Goal: Task Accomplishment & Management: Use online tool/utility

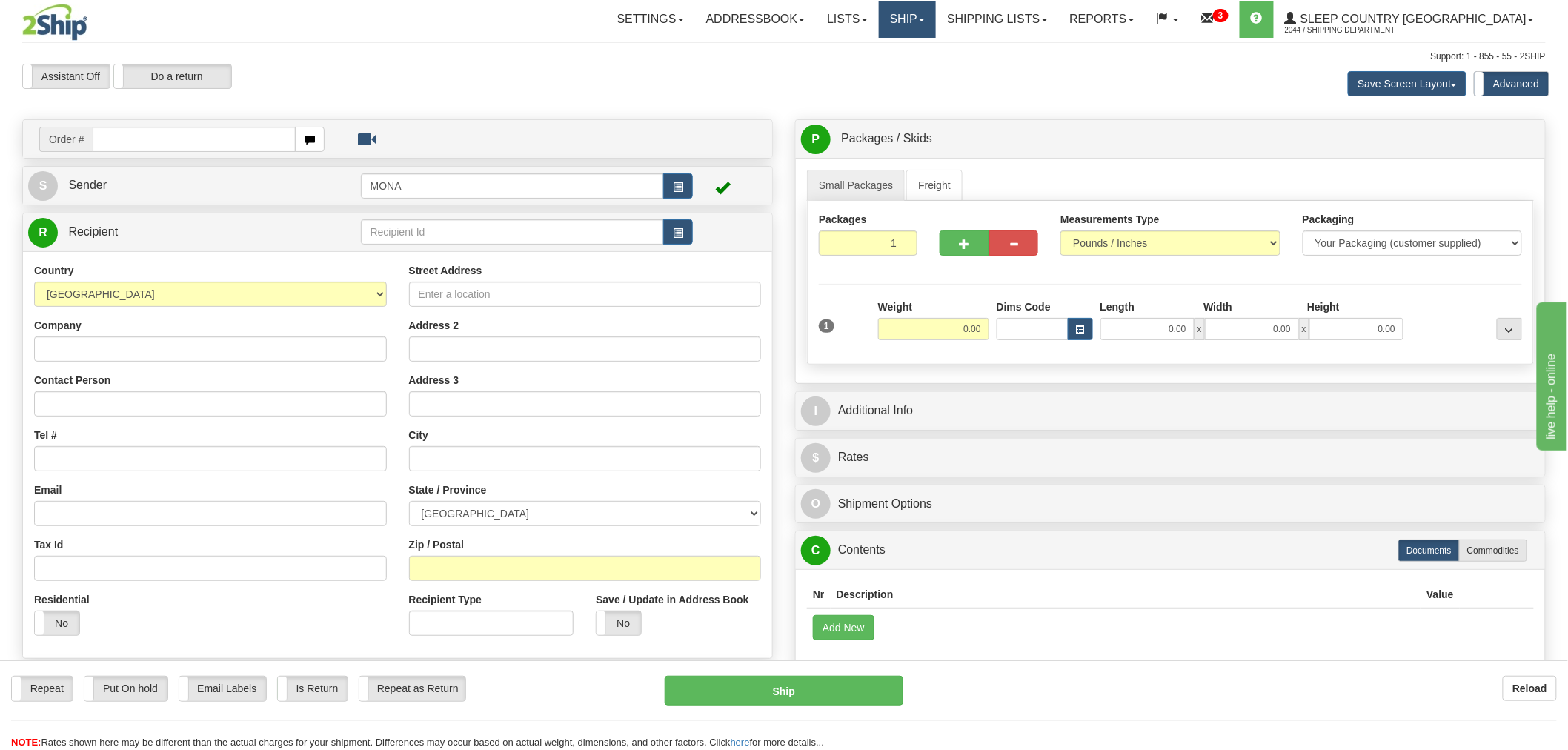
click at [936, 21] on link "Ship" at bounding box center [908, 19] width 57 height 37
click at [920, 71] on span "OnHold / Order Queue" at bounding box center [868, 71] width 105 height 12
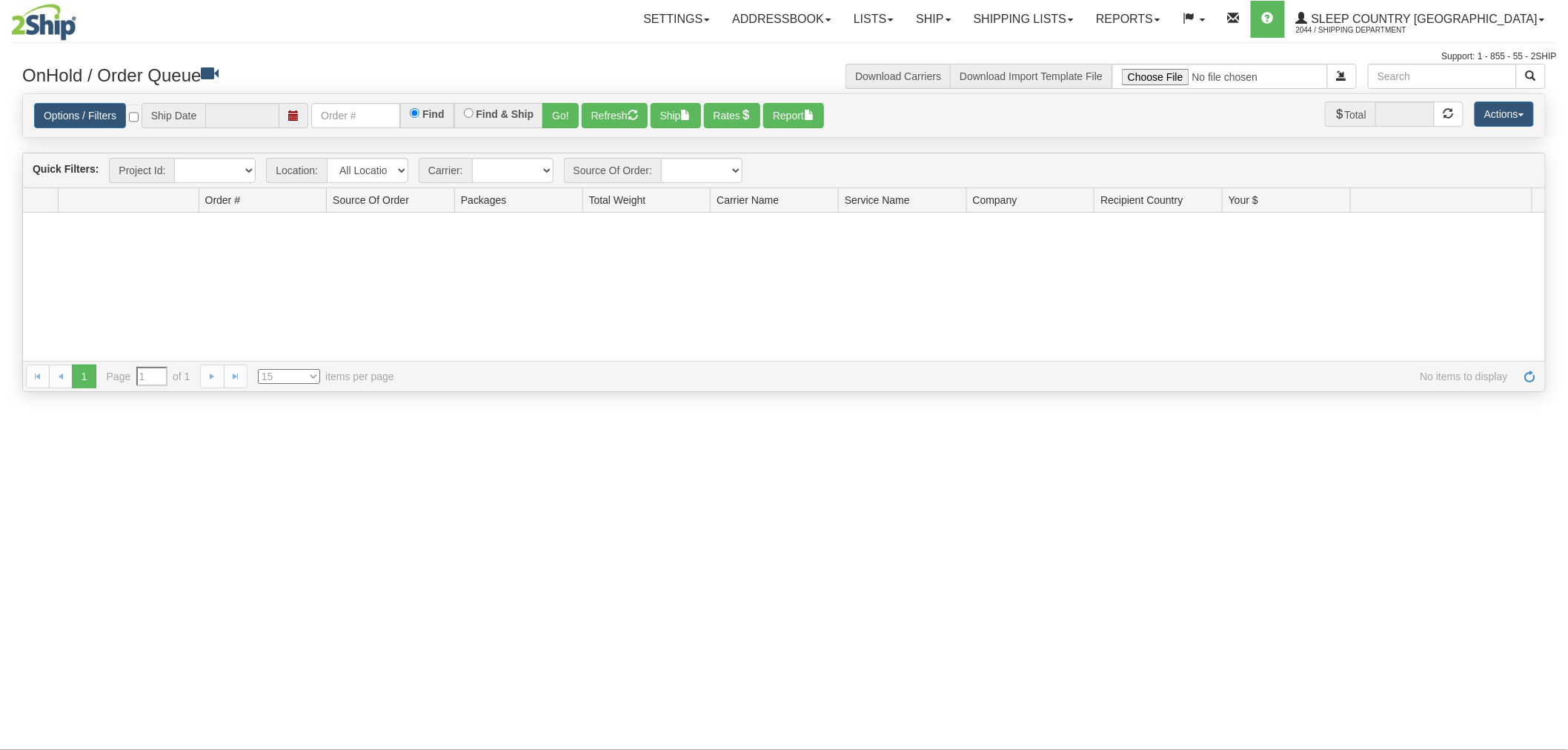
type input "[DATE]"
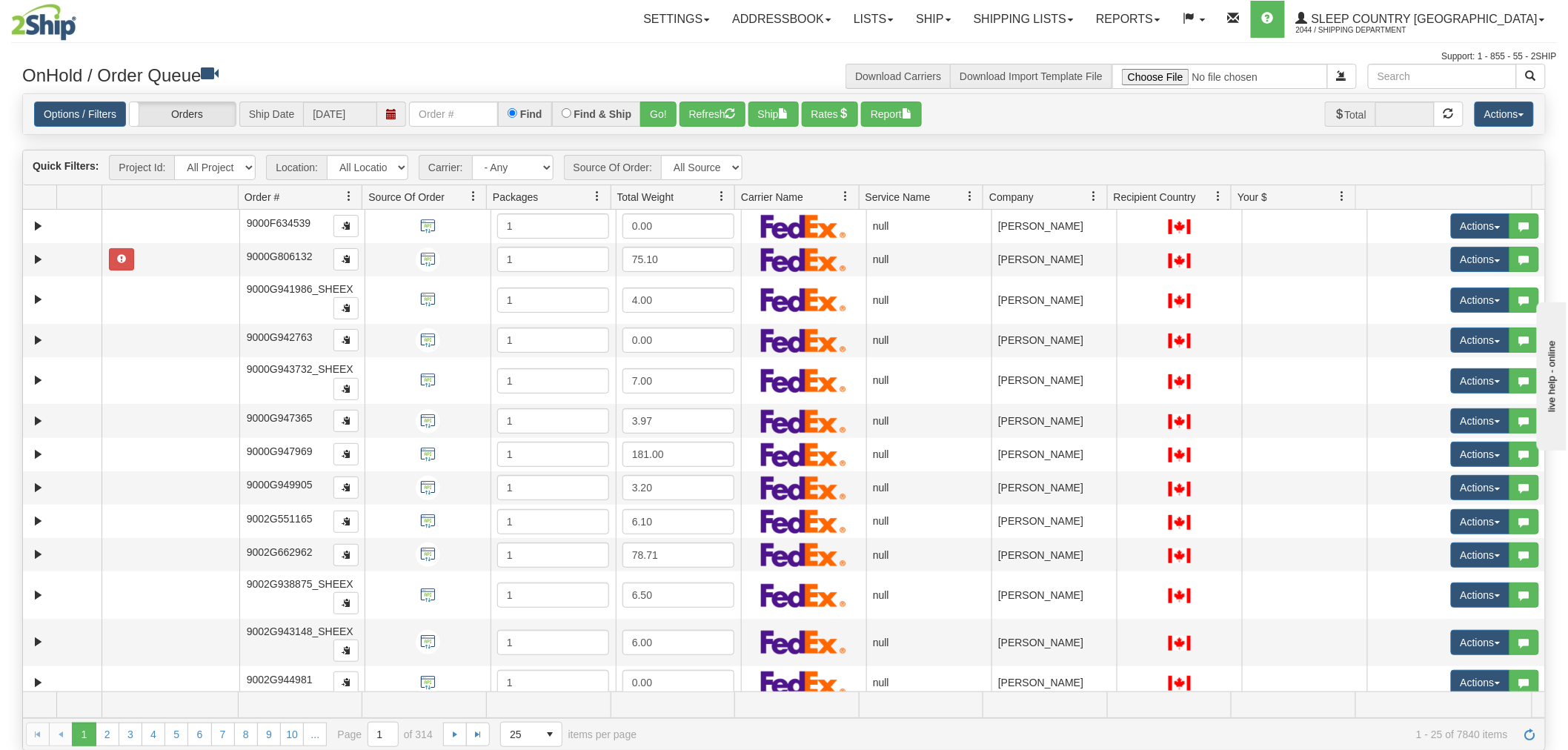
click at [344, 196] on span at bounding box center [349, 196] width 12 height 12
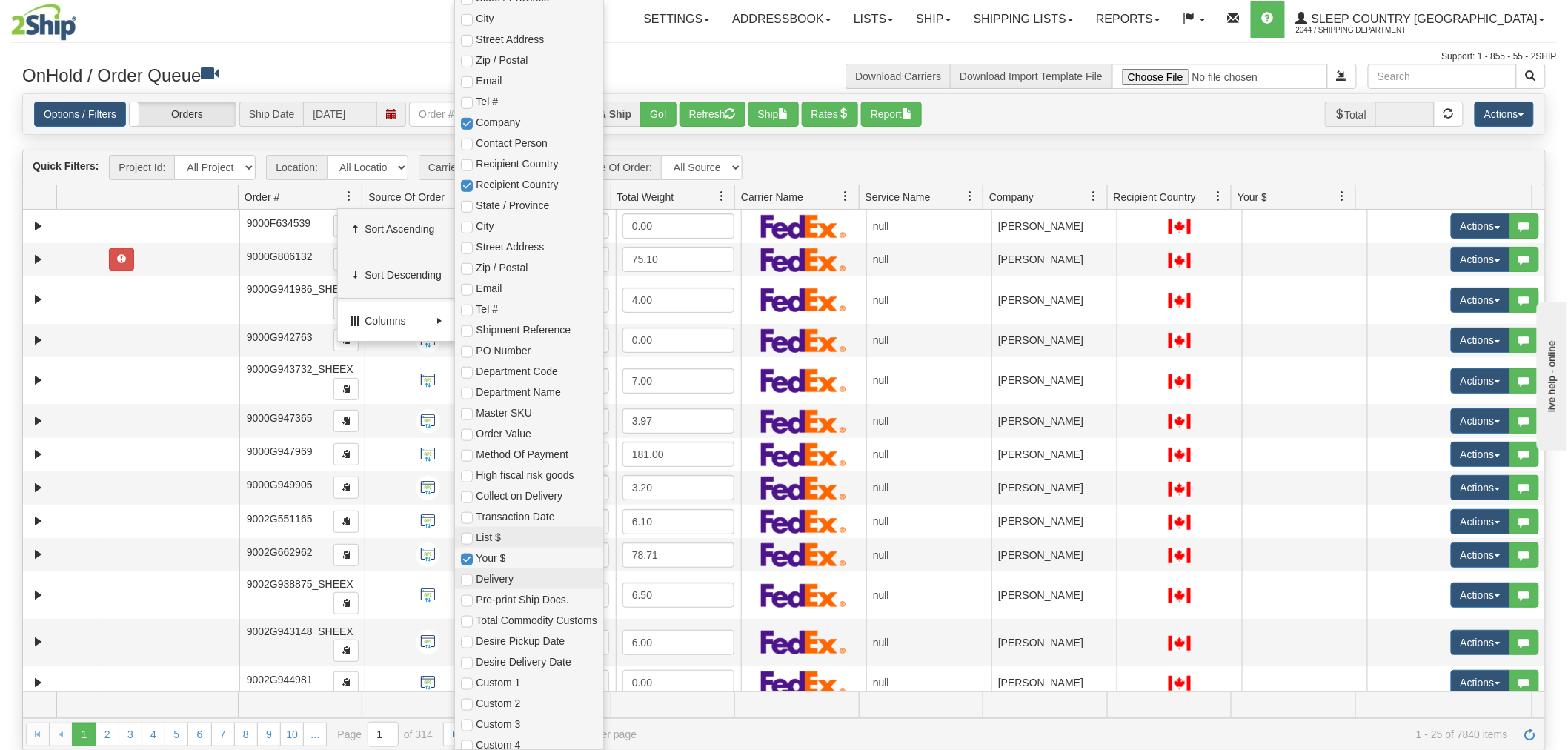
scroll to position [351, 0]
click at [502, 685] on span "Custom 1" at bounding box center [529, 678] width 148 height 21
checkbox input "true"
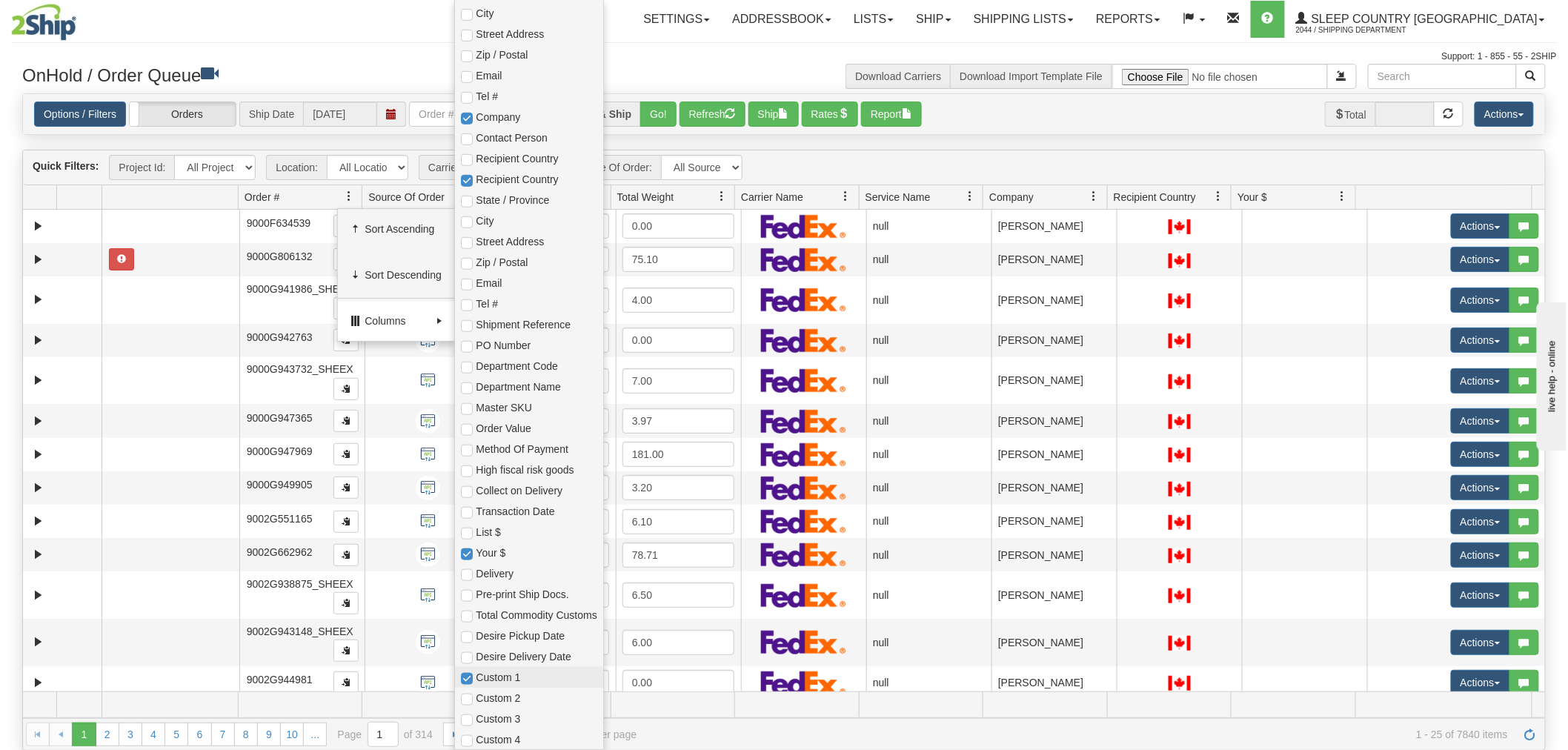
checkbox input "true"
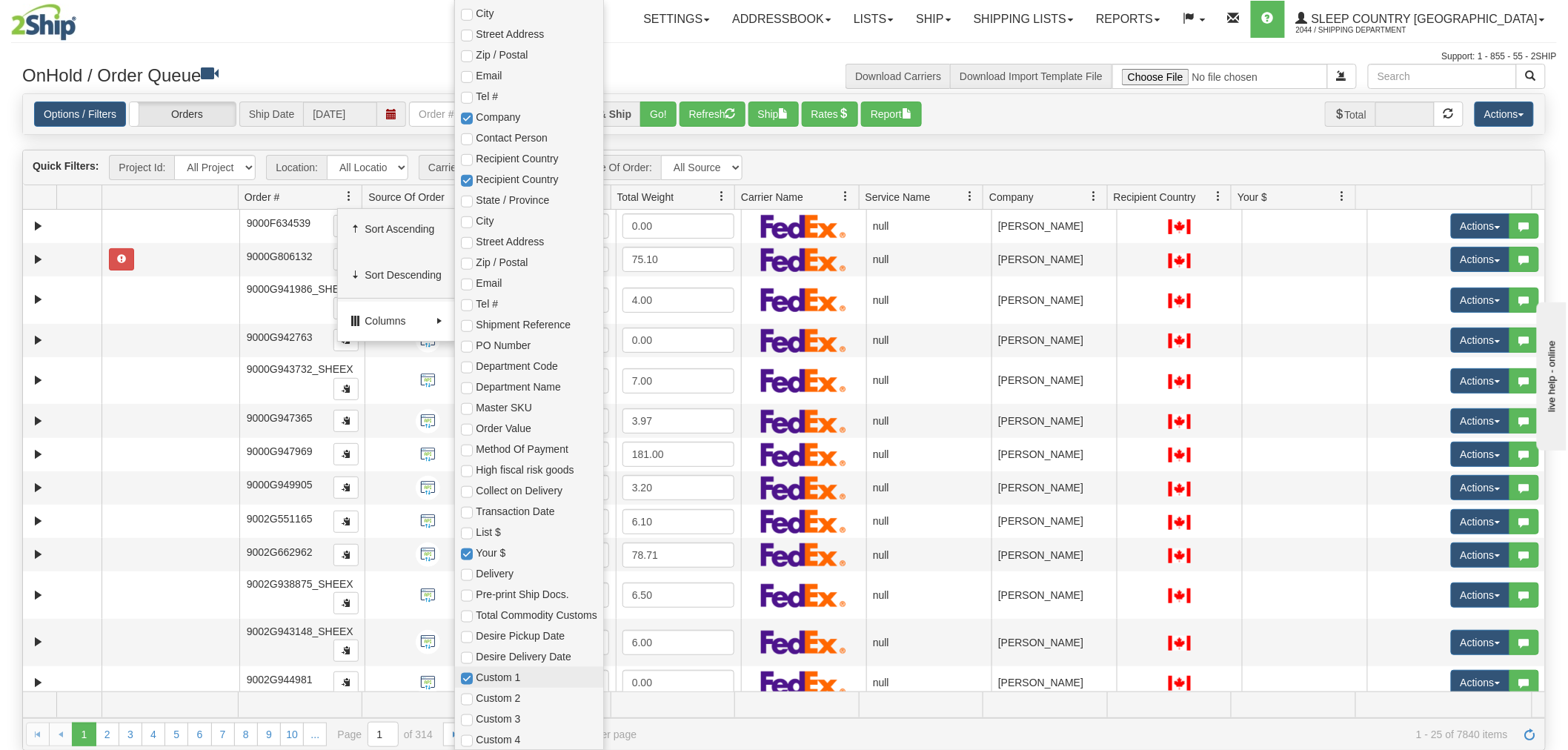
checkbox input "true"
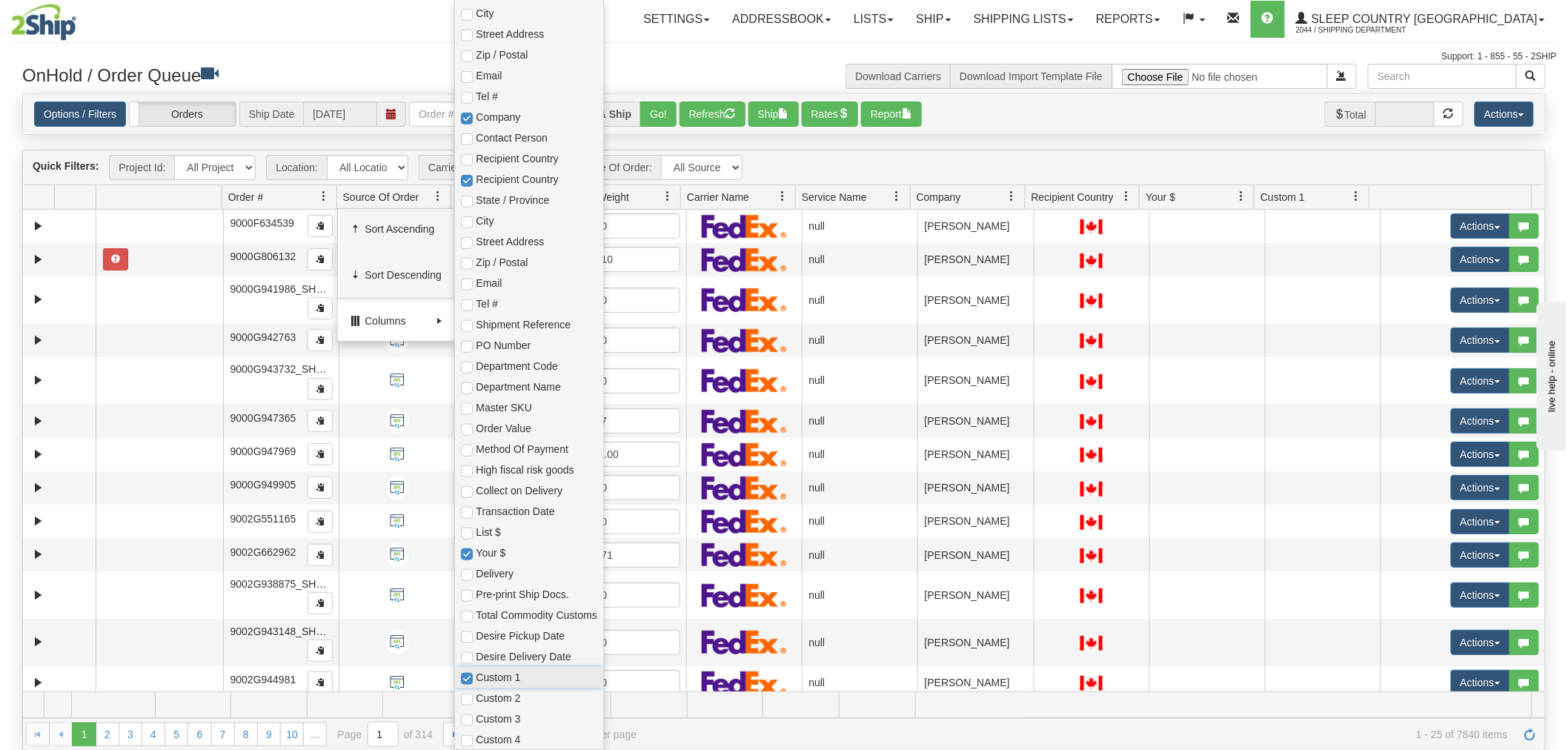
click at [502, 685] on span "Custom 1" at bounding box center [529, 678] width 148 height 21
checkbox input "true"
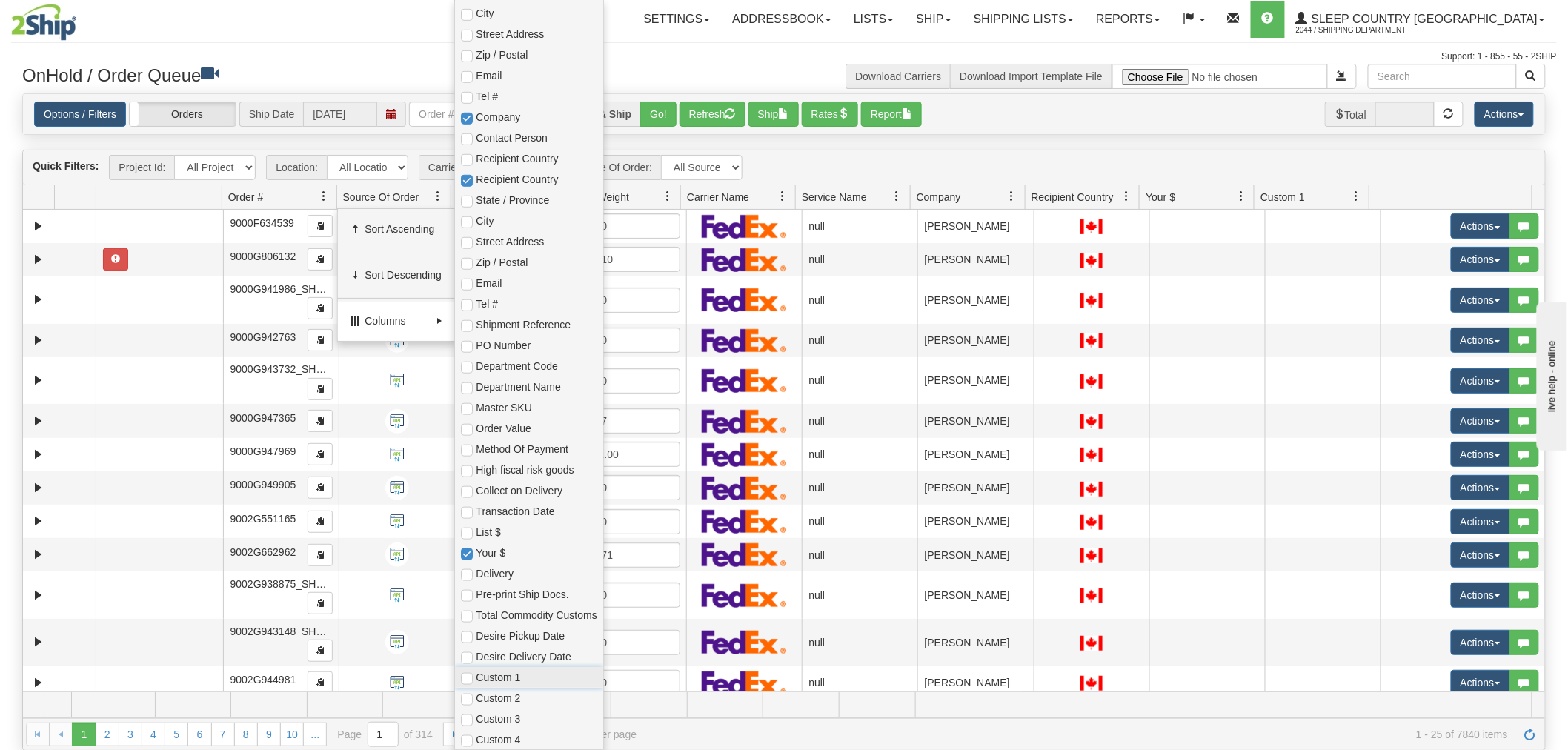
checkbox input "true"
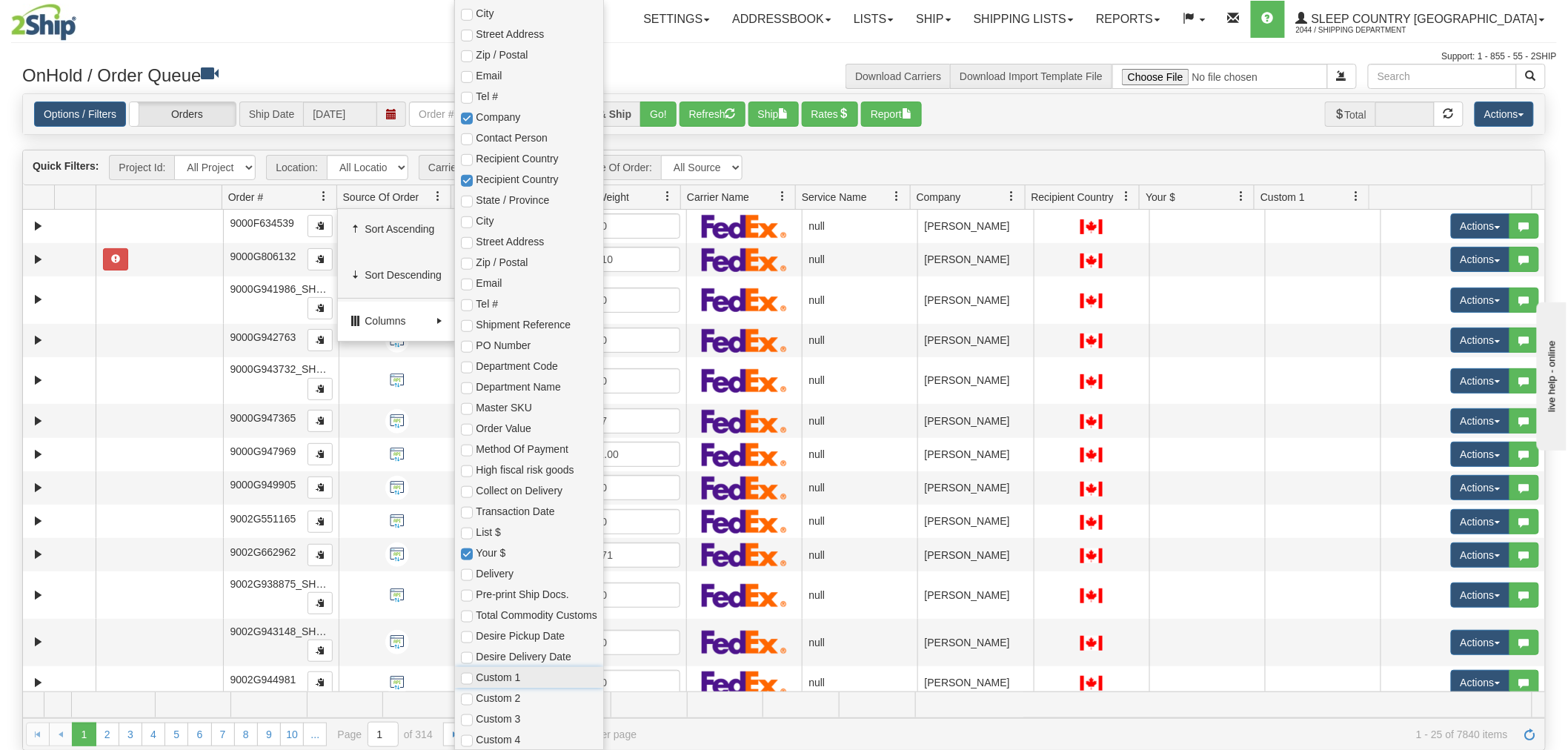
checkbox input "false"
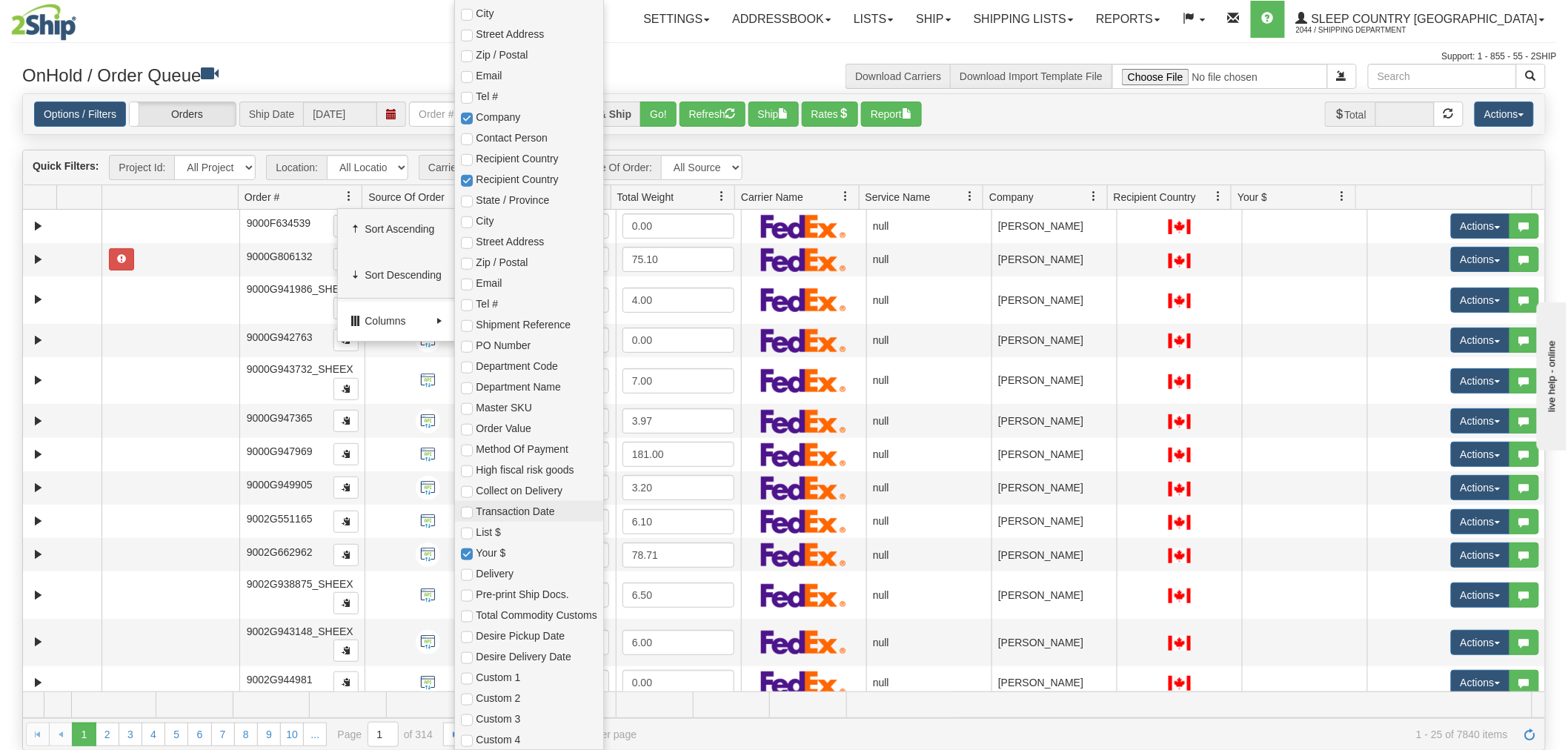
click at [507, 514] on span "Transaction Date" at bounding box center [535, 512] width 121 height 15
checkbox input "true"
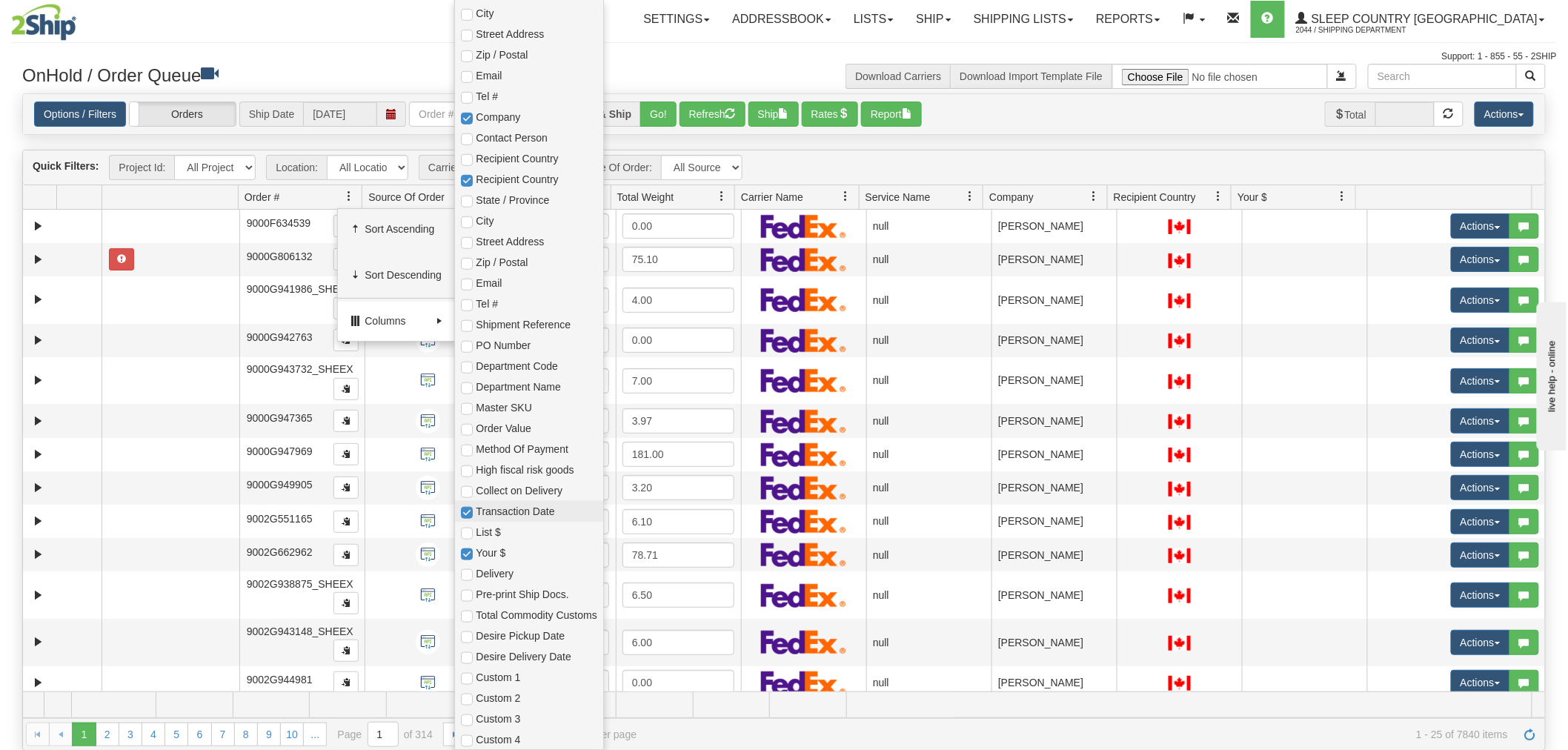
checkbox input "true"
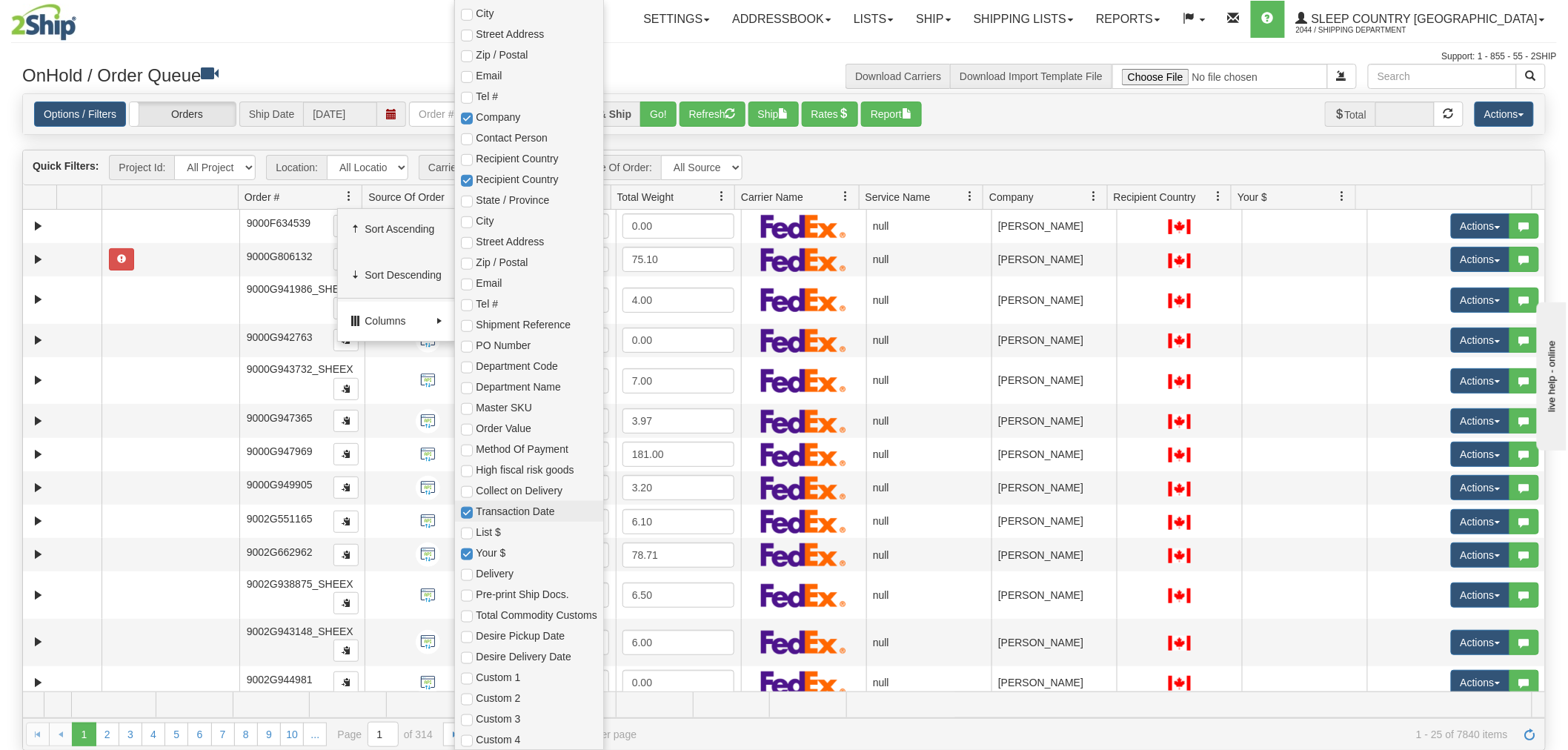
checkbox input "true"
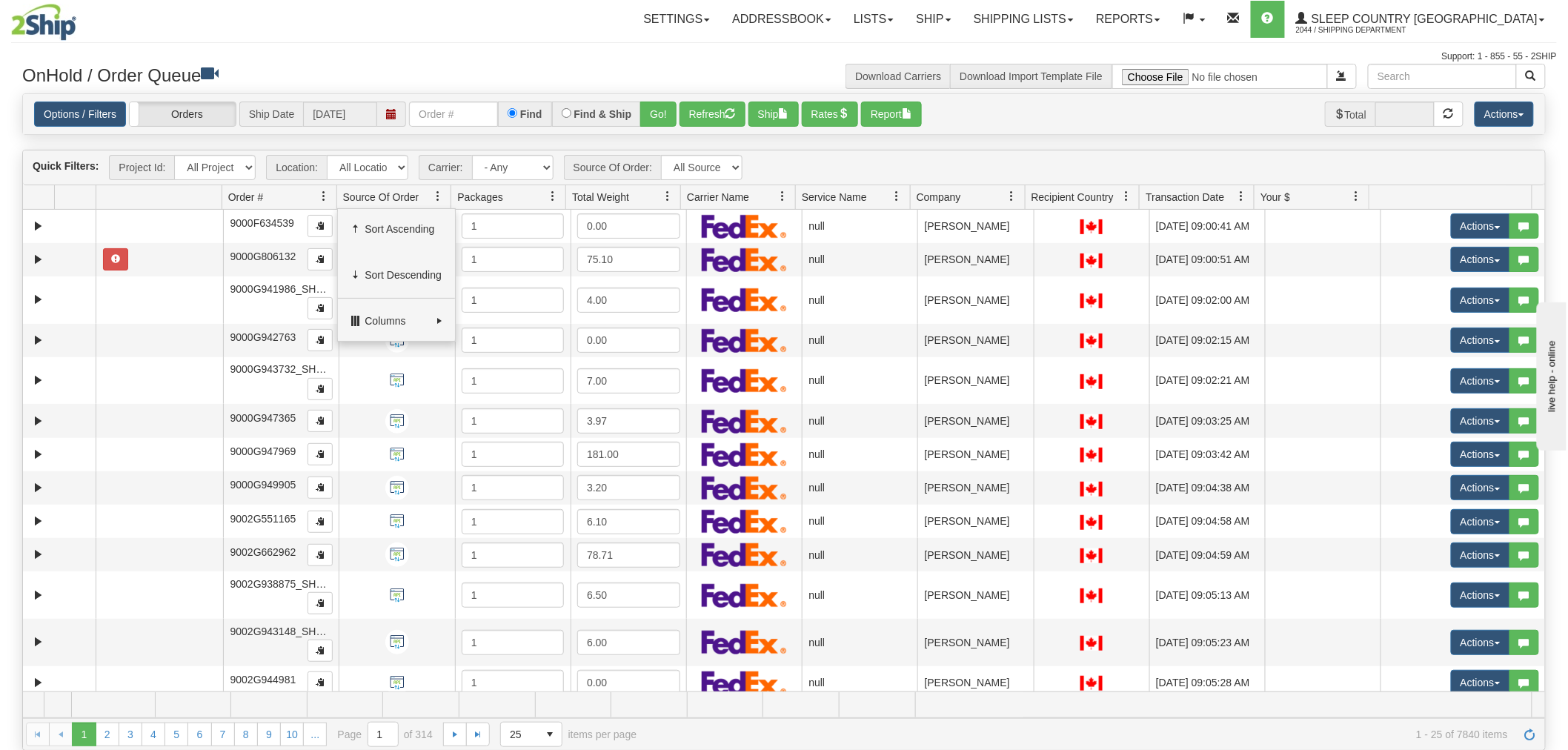
click at [1101, 108] on div "Options / Filters Group Shipments Orders Ship Date [DATE] Find Find & Ship Go! …" at bounding box center [784, 115] width 1500 height 25
click at [476, 734] on span "Go to the last page" at bounding box center [478, 735] width 12 height 12
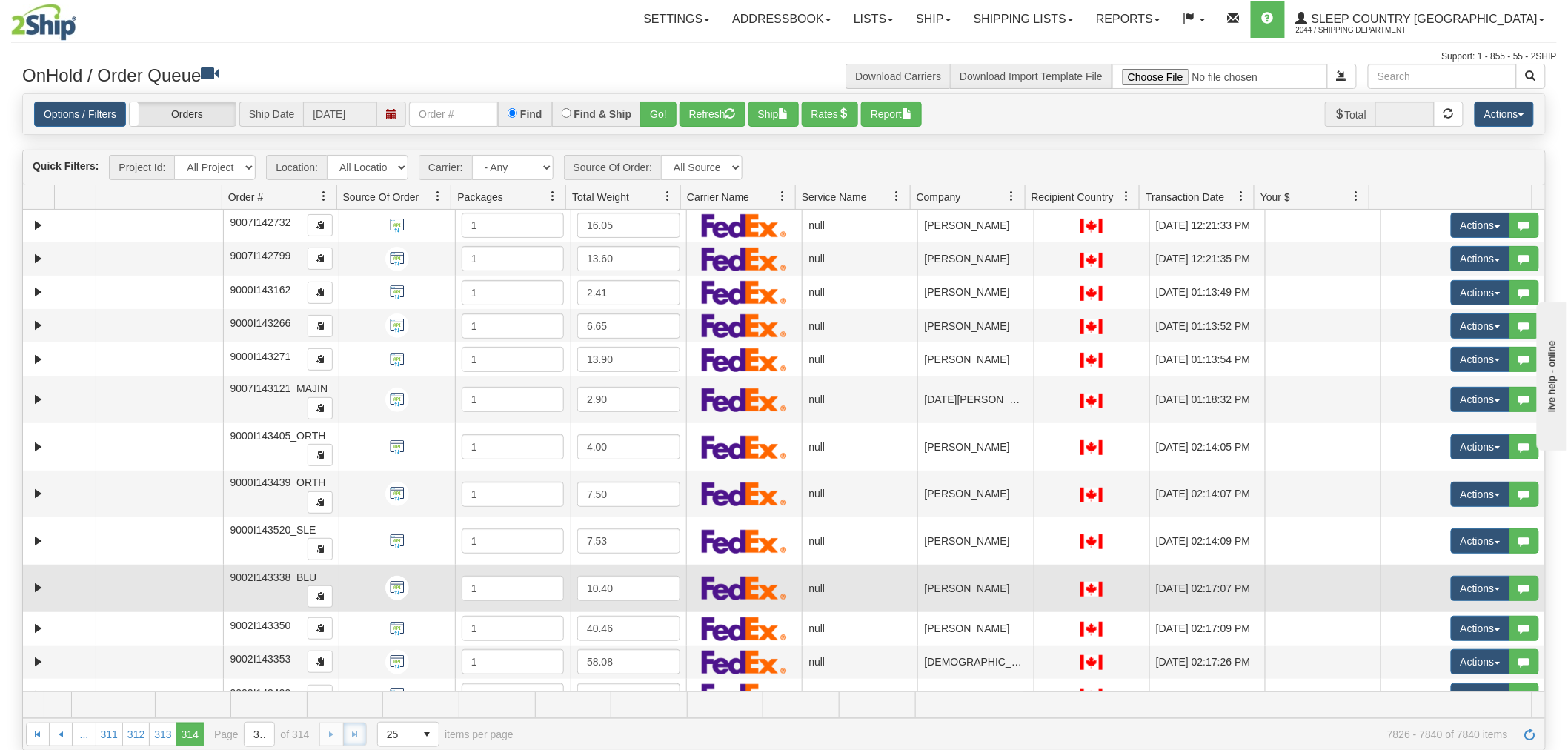
scroll to position [0, 0]
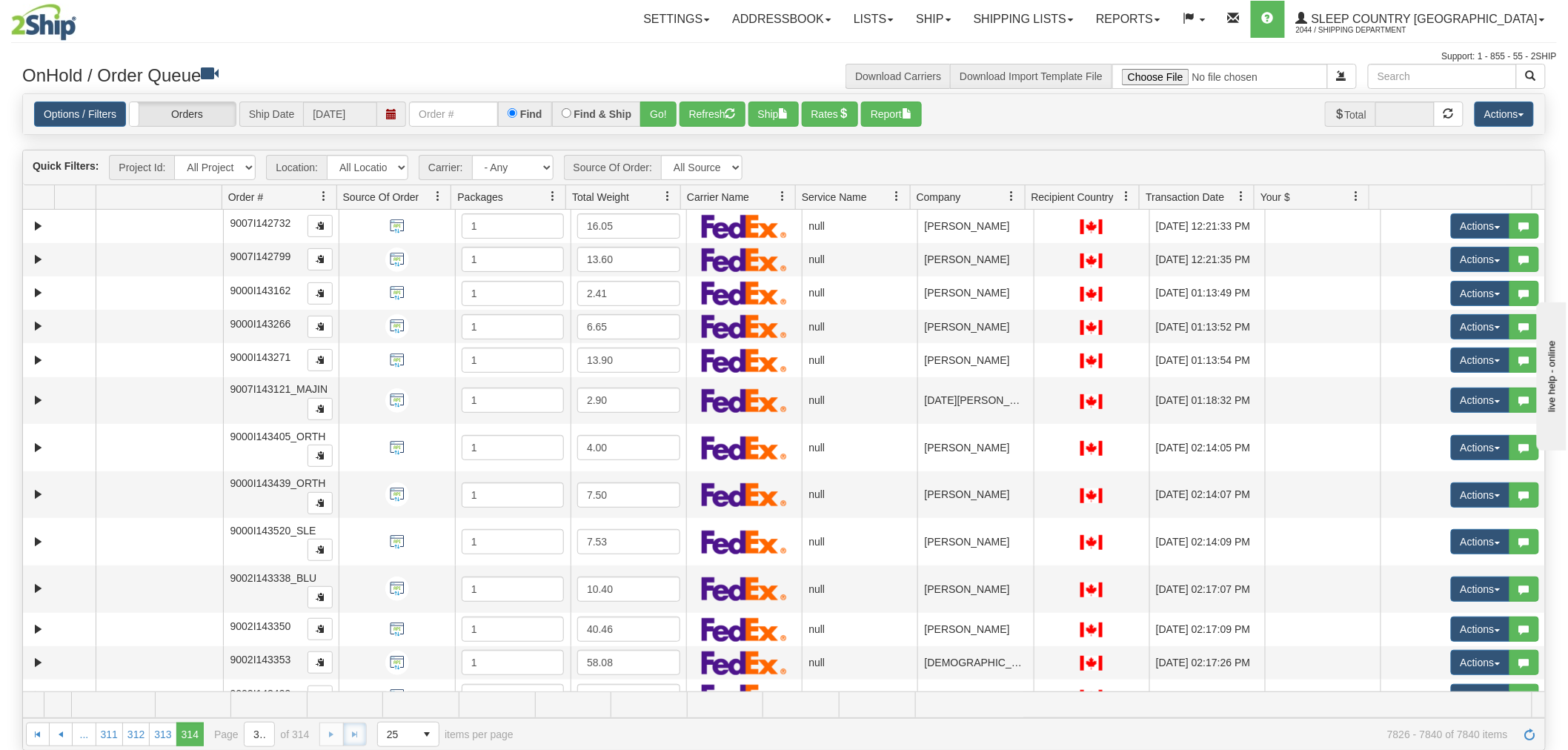
click at [669, 190] on span at bounding box center [668, 196] width 12 height 12
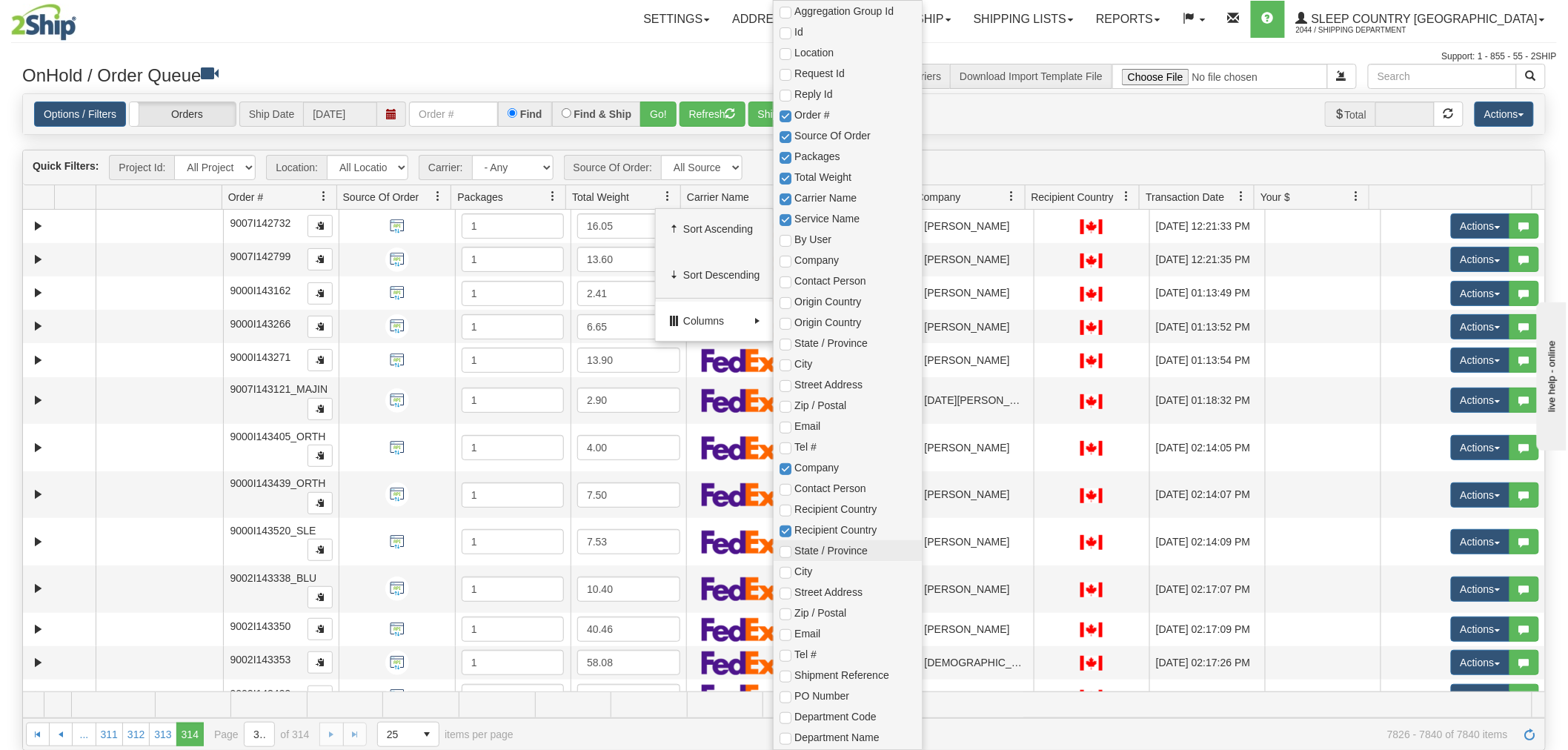
click at [818, 547] on span "State / Province" at bounding box center [854, 551] width 121 height 15
checkbox input "true"
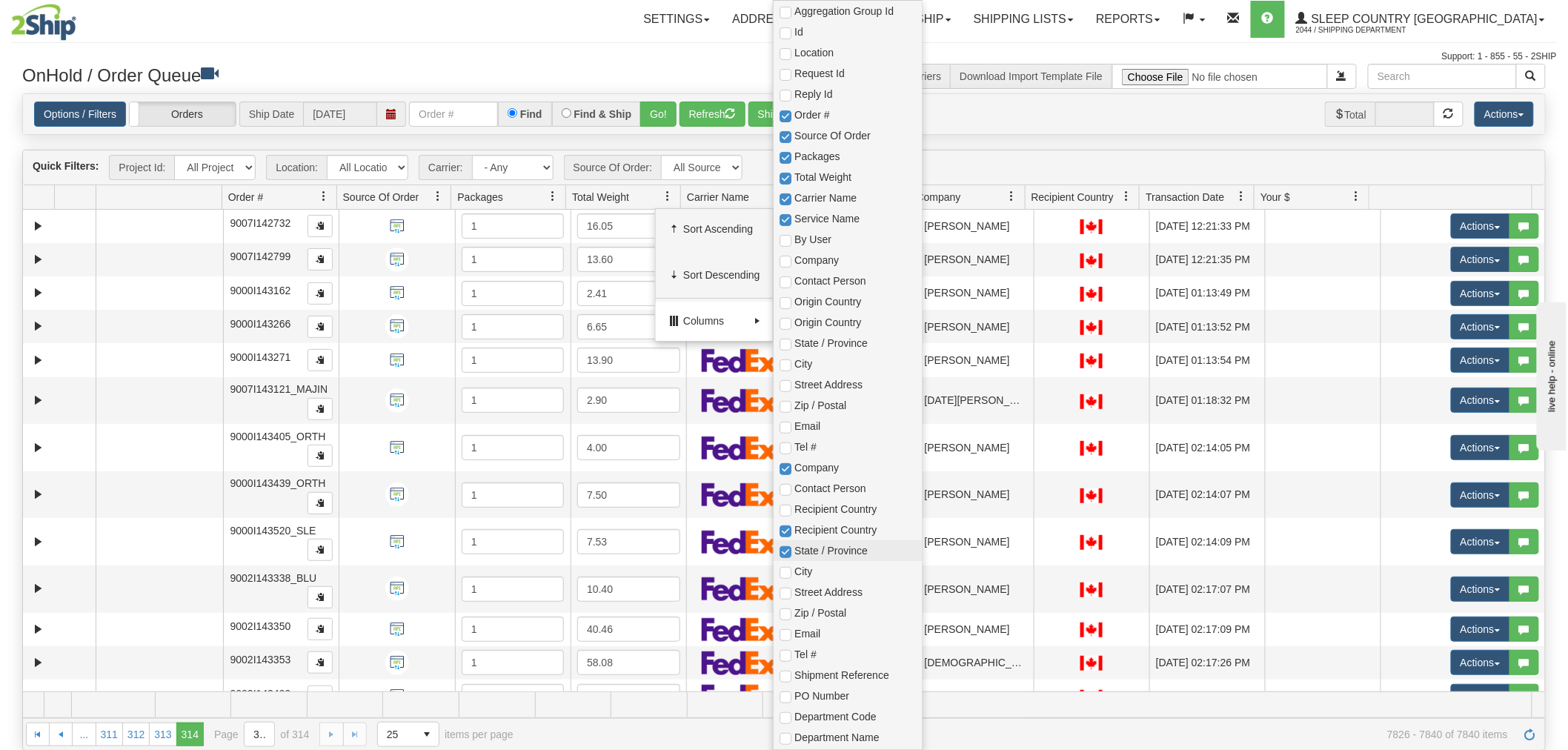
checkbox input "true"
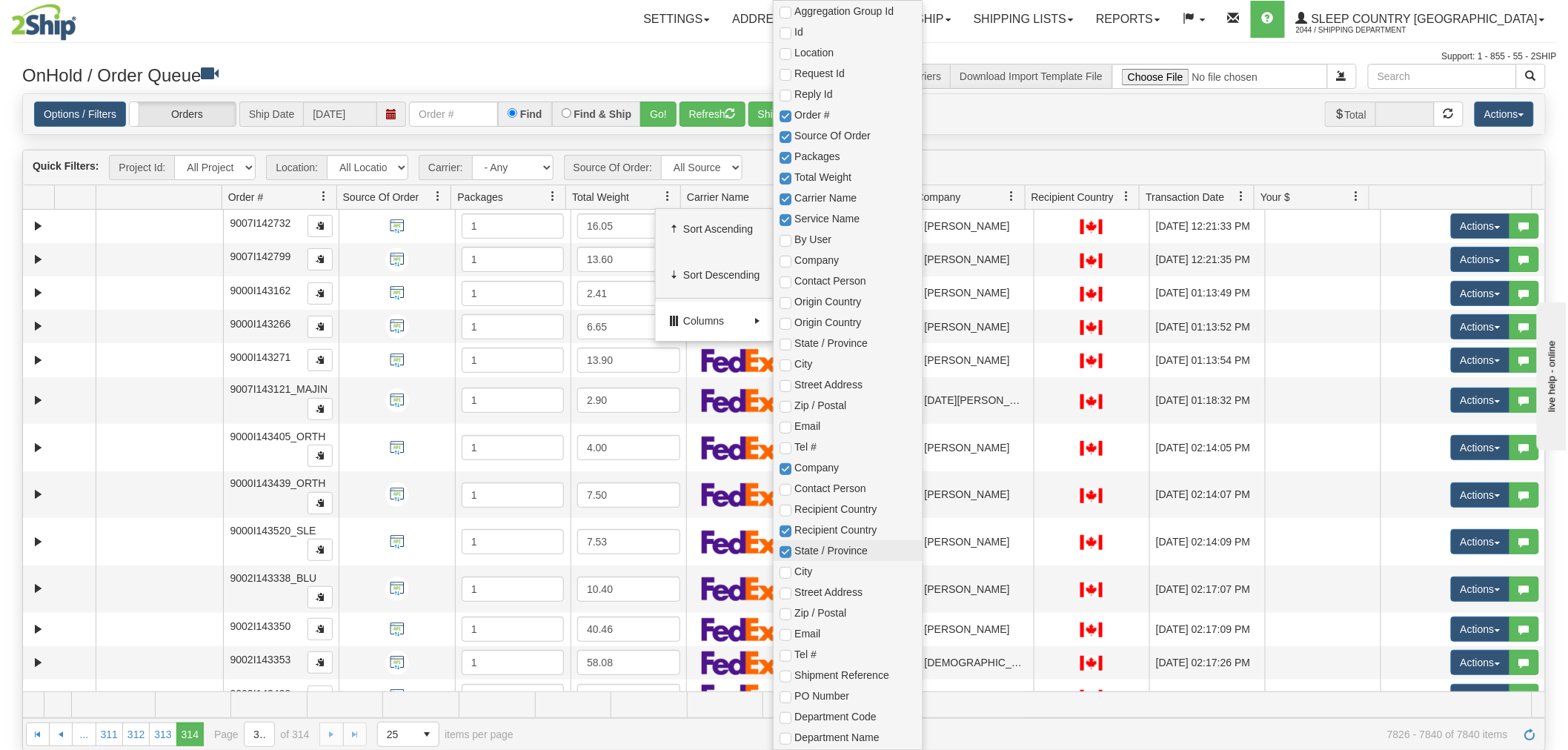
checkbox input "true"
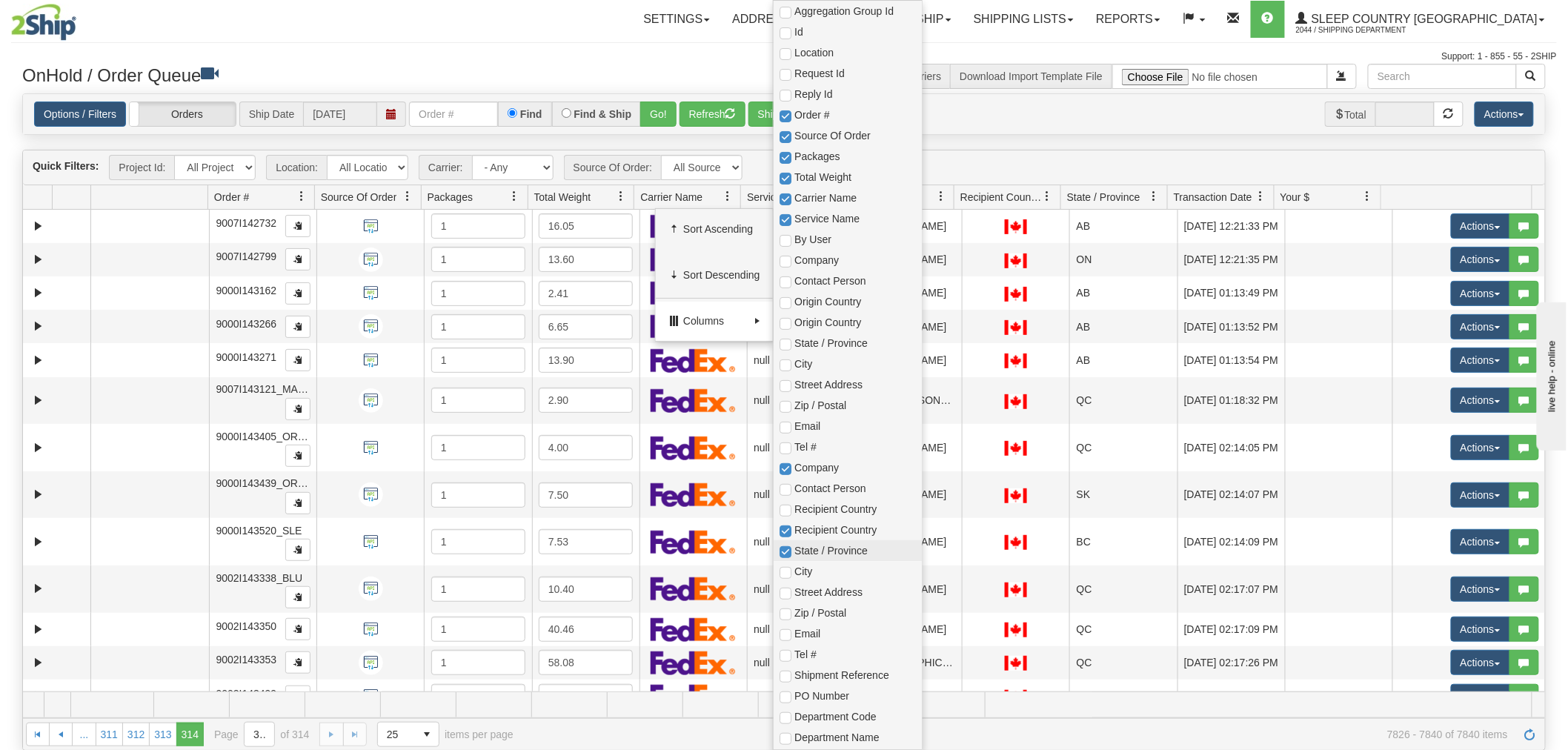
click at [818, 547] on span "State / Province" at bounding box center [854, 551] width 121 height 15
checkbox input "true"
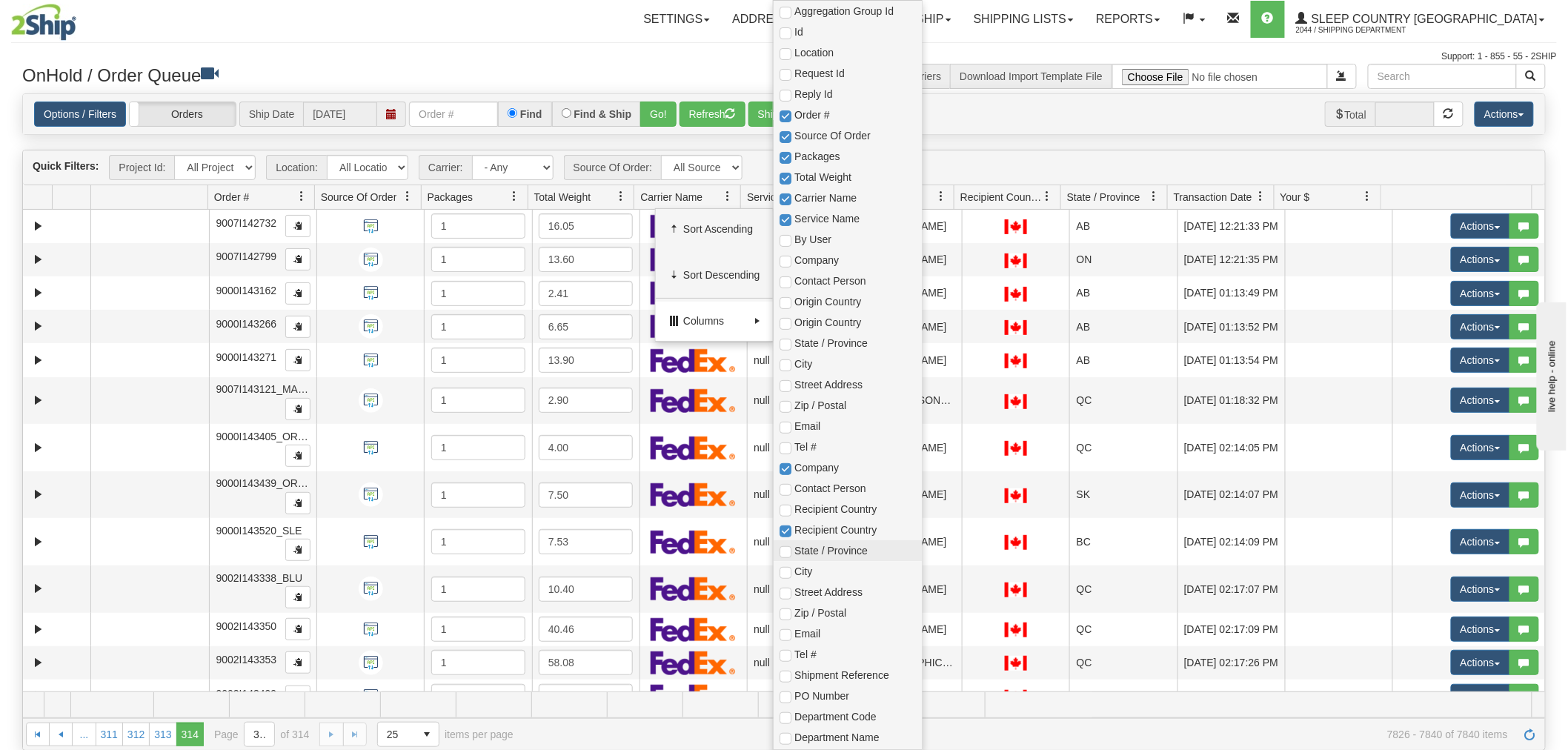
checkbox input "true"
checkbox input "false"
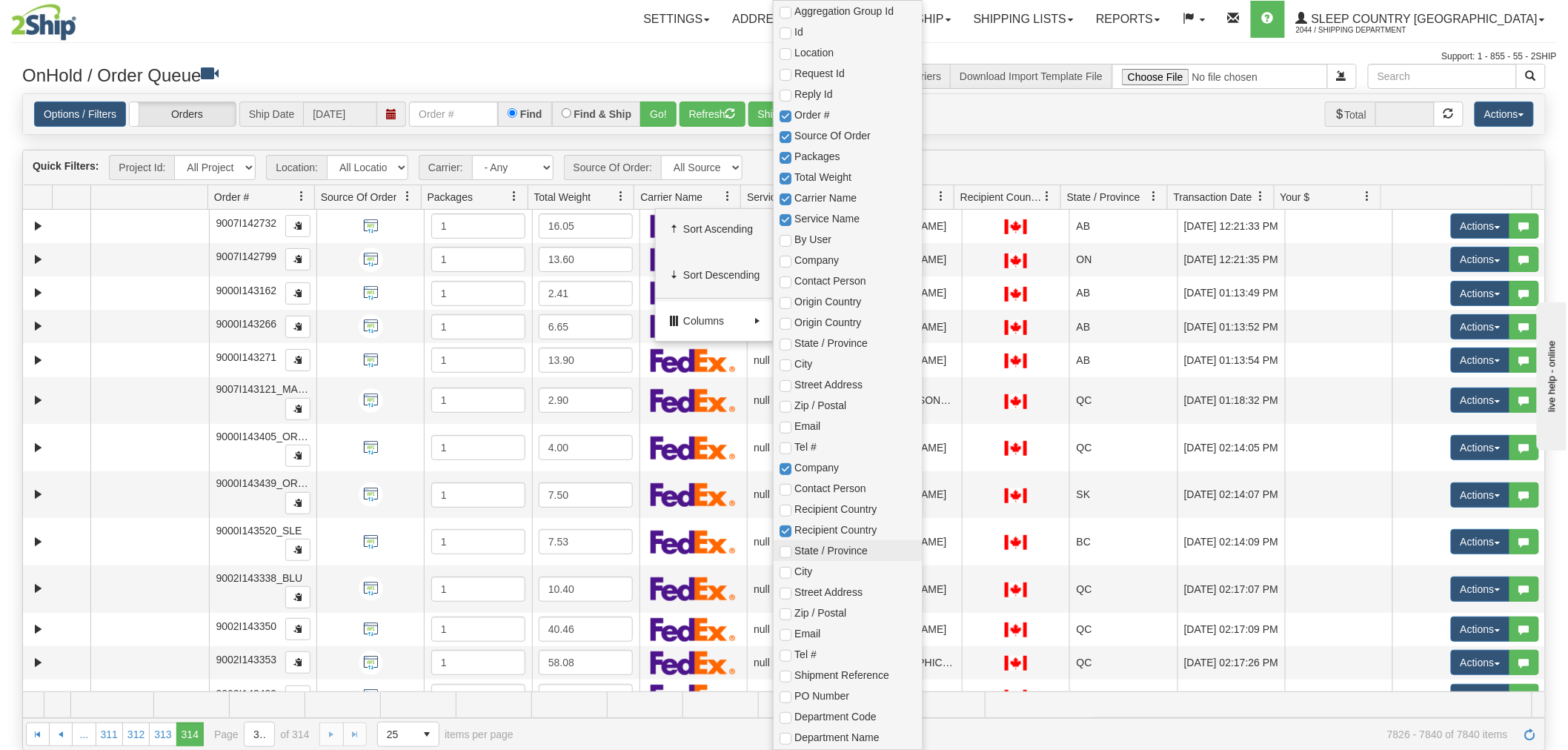
checkbox input "true"
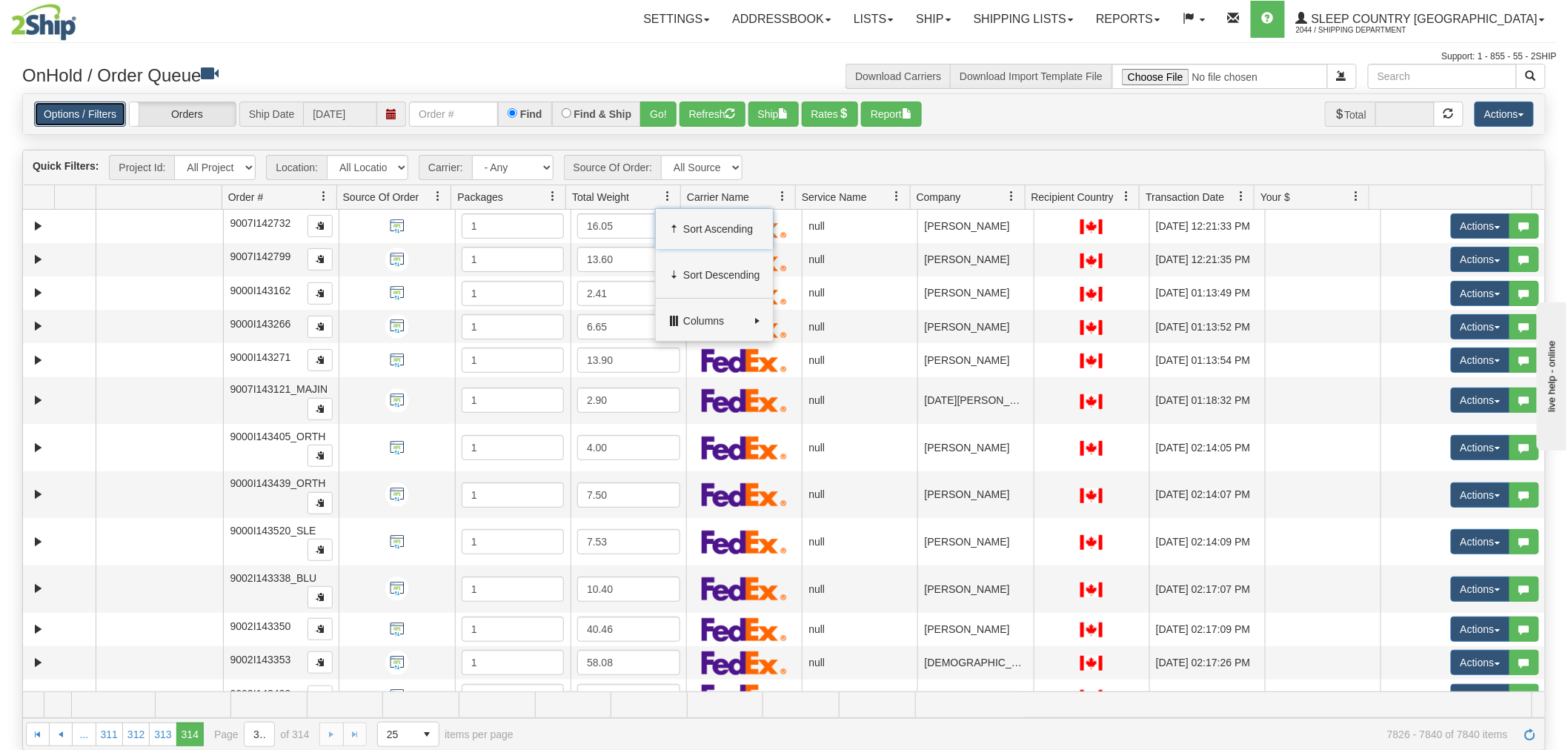
click at [89, 108] on link "Options / Filters" at bounding box center [80, 115] width 92 height 25
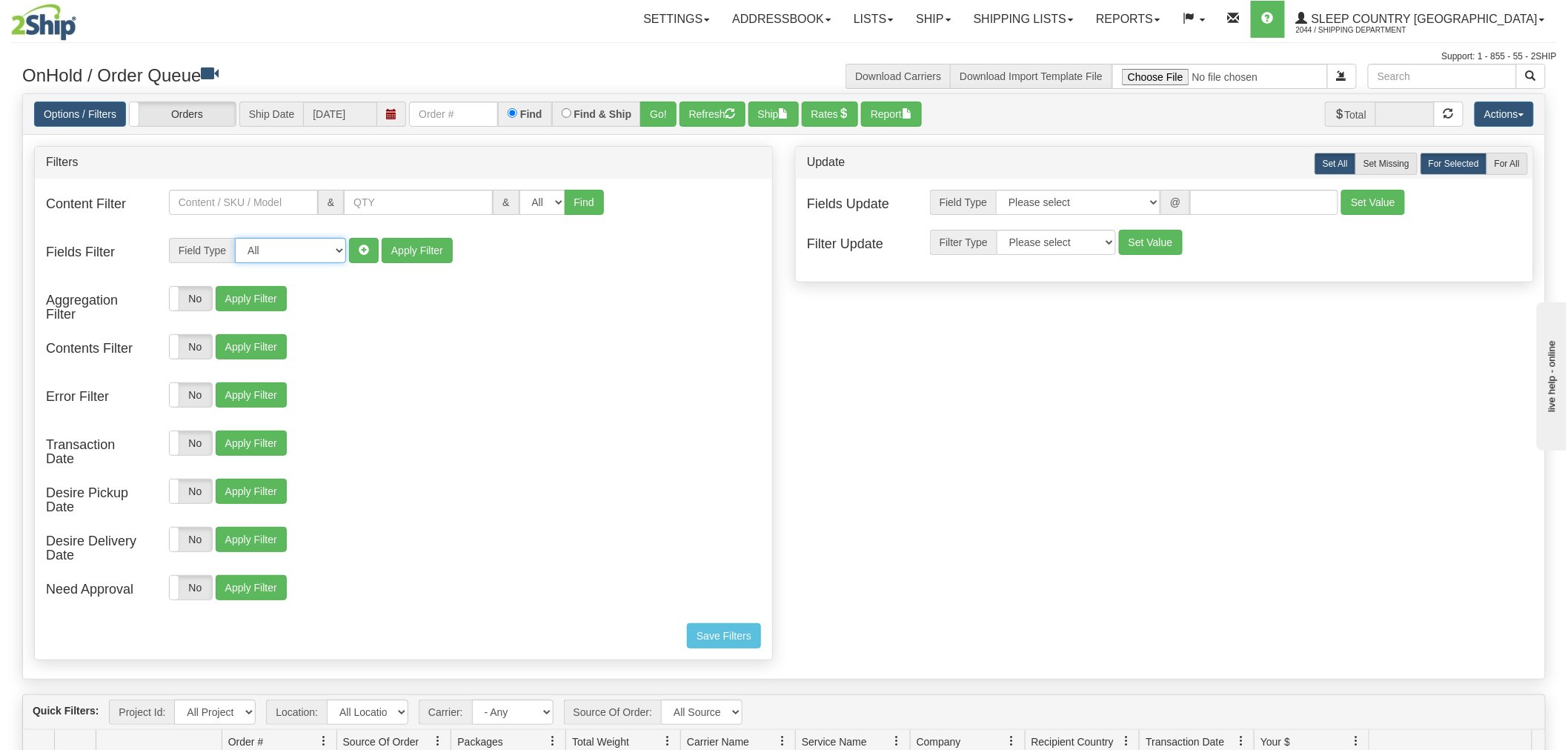
click at [276, 250] on select "All Contact Person Company Country Country & State/Province City Zip / Postal S…" at bounding box center [291, 251] width 111 height 25
select select "10"
click at [235, 238] on select "All Contact Person Company Country Country & State/Province City Zip / Postal S…" at bounding box center [291, 251] width 111 height 25
click at [405, 242] on select "Is equal to Is not equal to Contains Does not contains" at bounding box center [404, 251] width 118 height 25
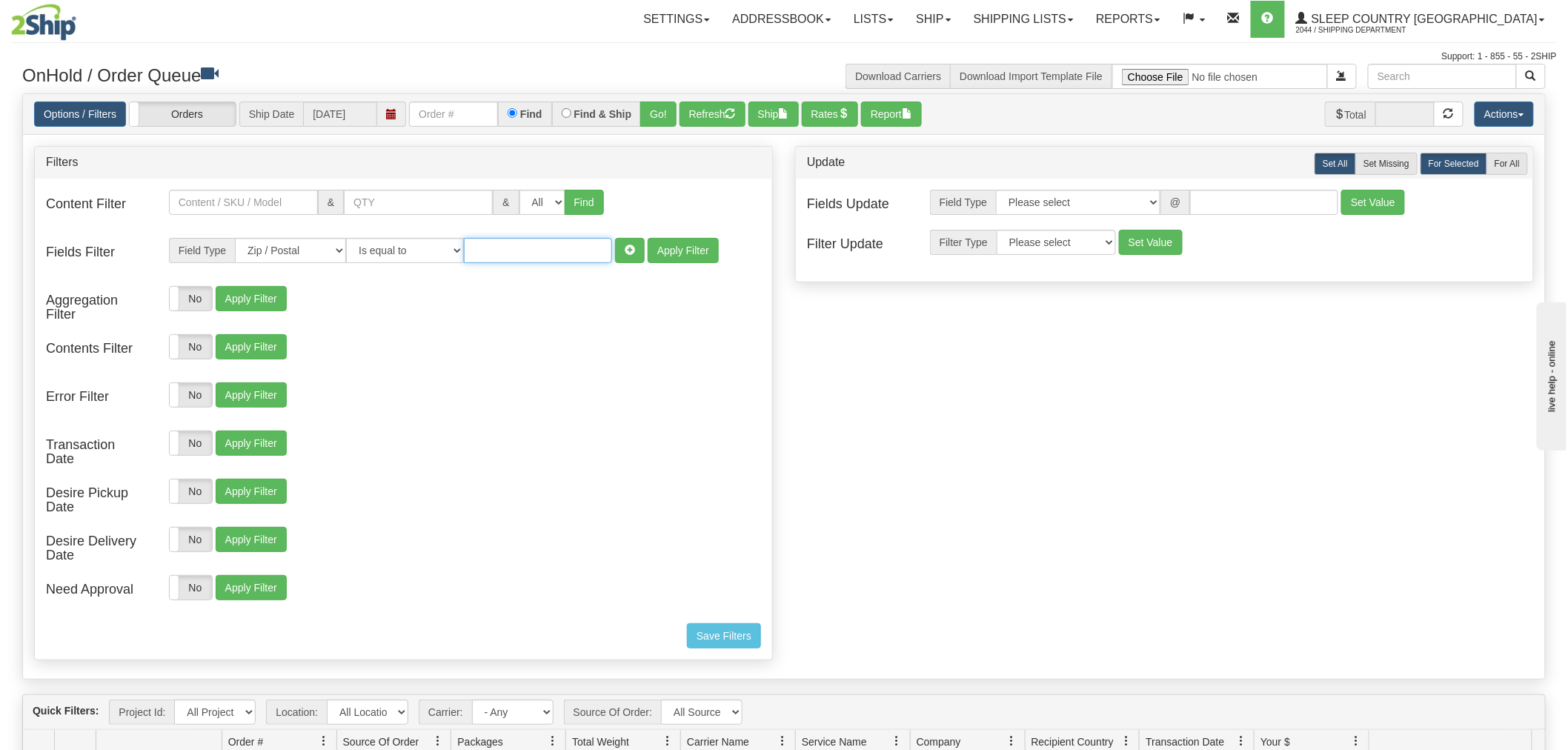
click at [554, 250] on input "text" at bounding box center [538, 251] width 148 height 25
paste input "V0R 2H0"
type input "V0R 2H0"
click at [690, 250] on button "Apply Filter" at bounding box center [683, 251] width 71 height 25
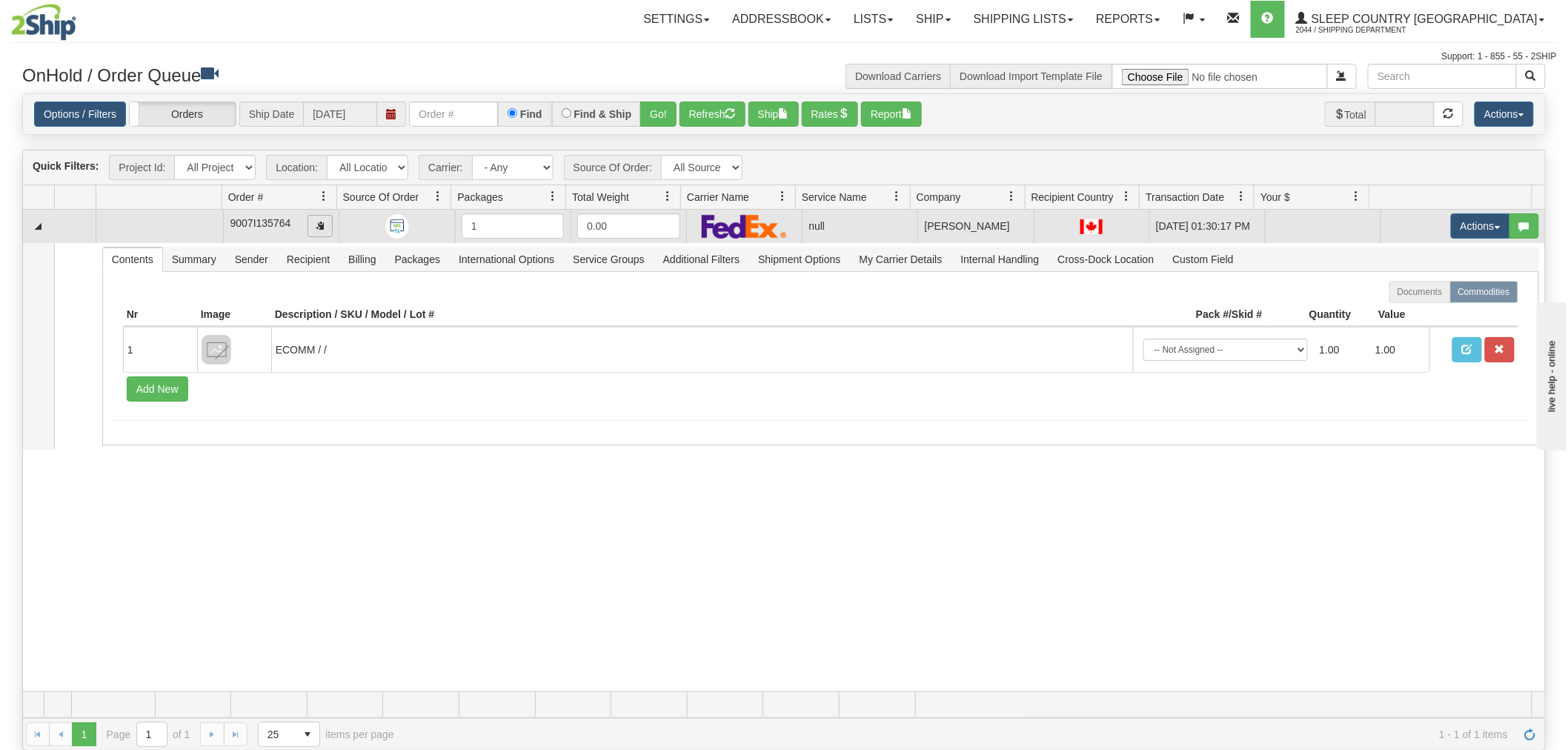
click at [316, 227] on span "button" at bounding box center [320, 226] width 9 height 9
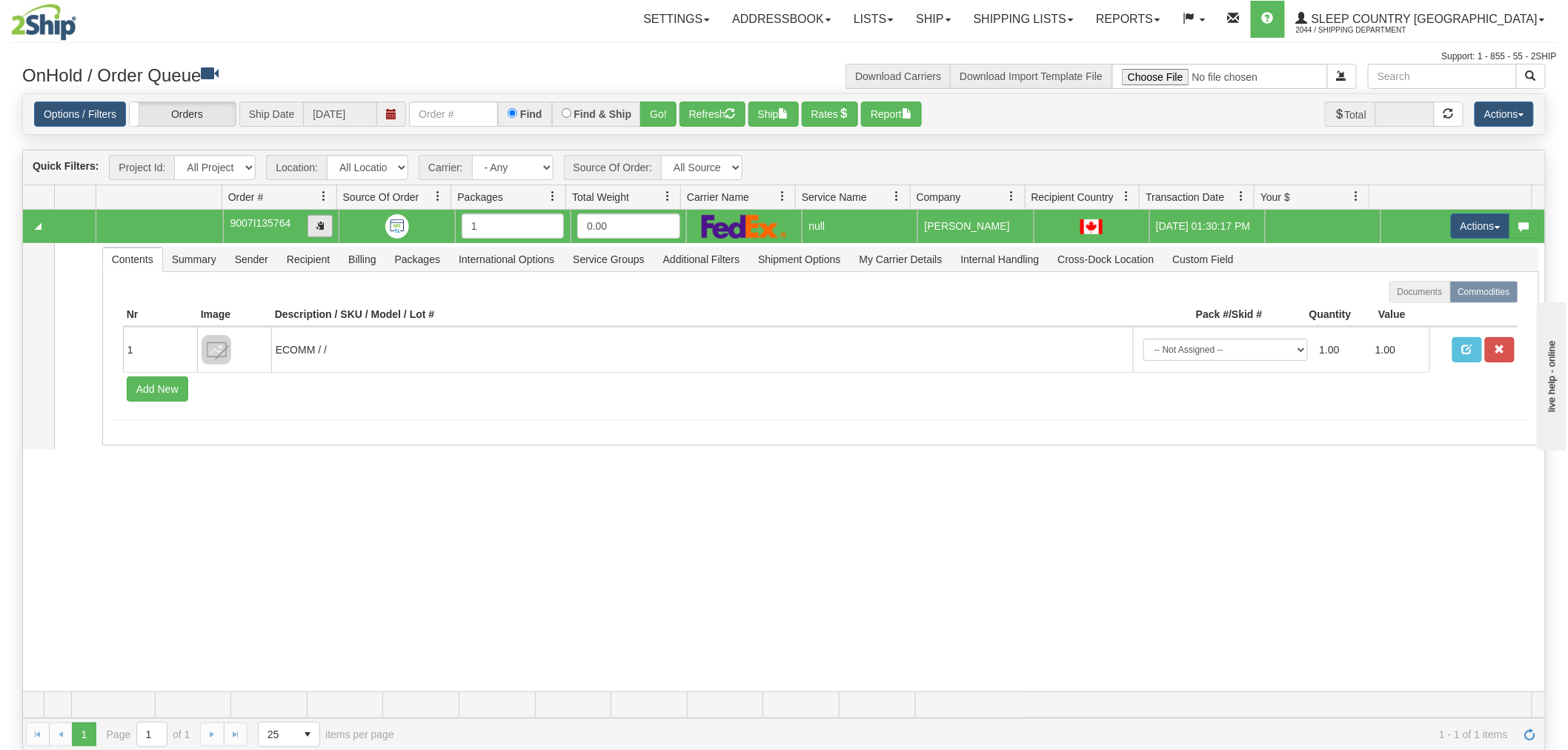
click at [316, 230] on span "button" at bounding box center [320, 226] width 9 height 9
click at [94, 112] on link "Options / Filters" at bounding box center [80, 115] width 92 height 25
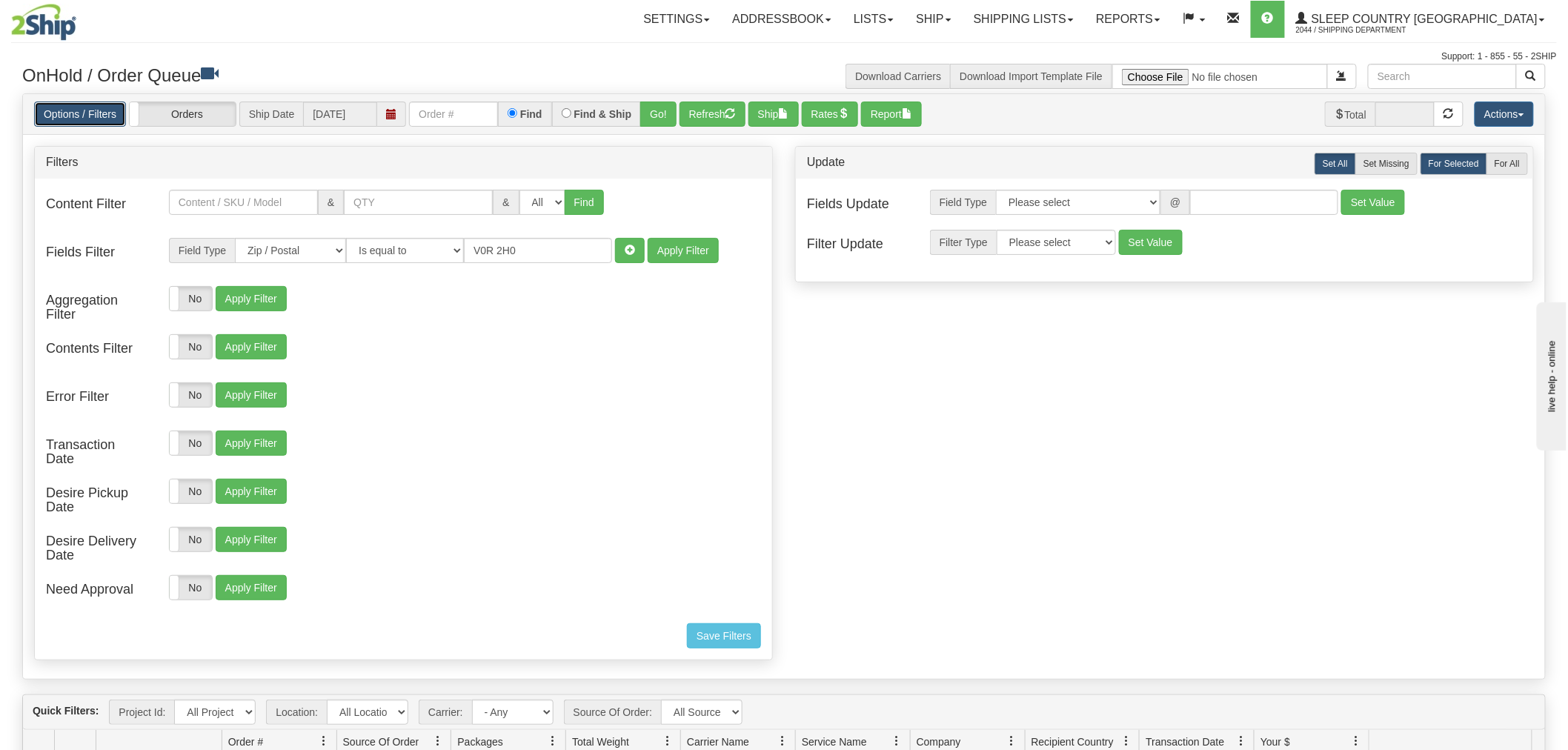
click at [94, 106] on link "Options / Filters" at bounding box center [80, 115] width 92 height 25
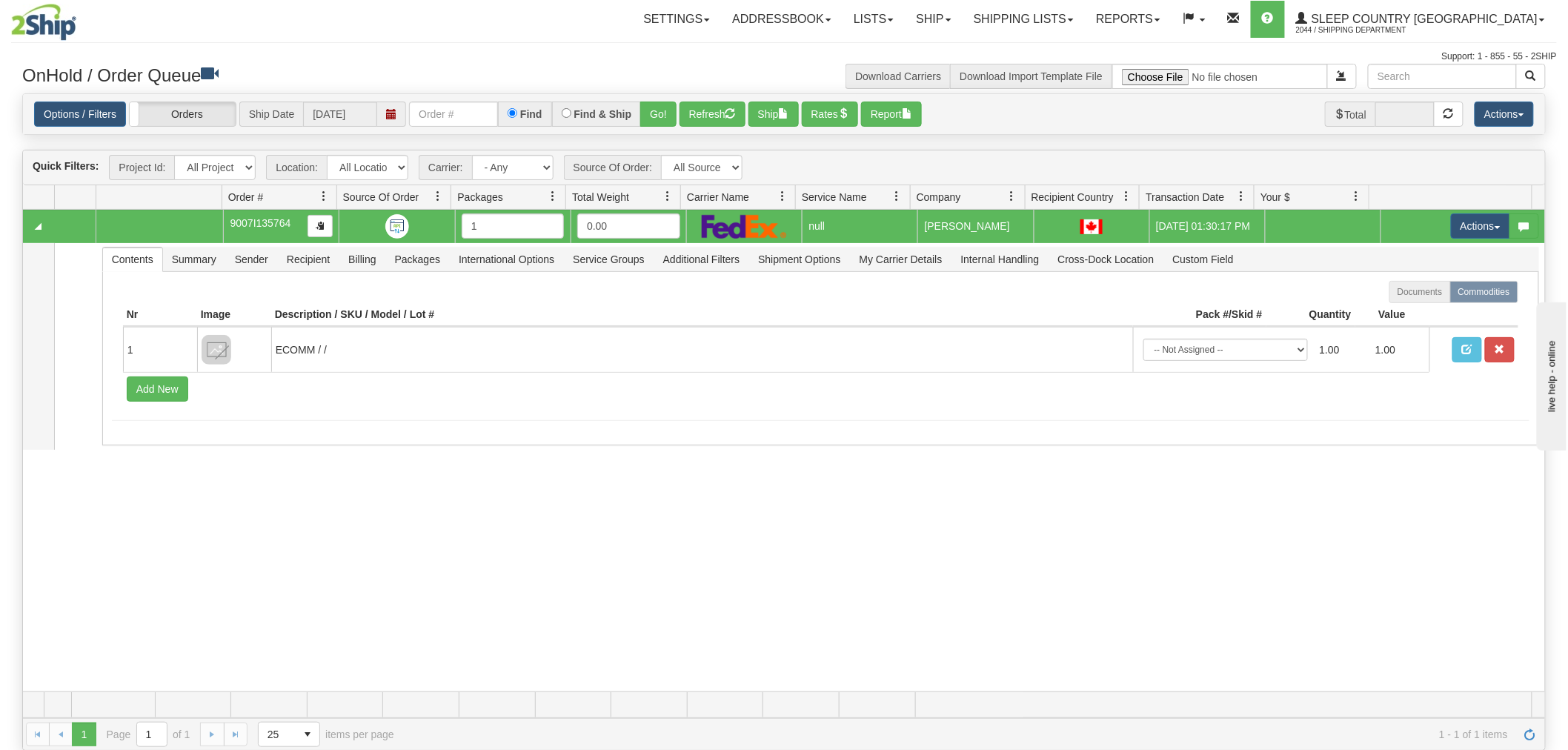
click at [613, 574] on div "31695833 91 91330241 0 9007I135764 1 0.00 null Shipping department Sleep Countr…" at bounding box center [784, 451] width 1522 height 483
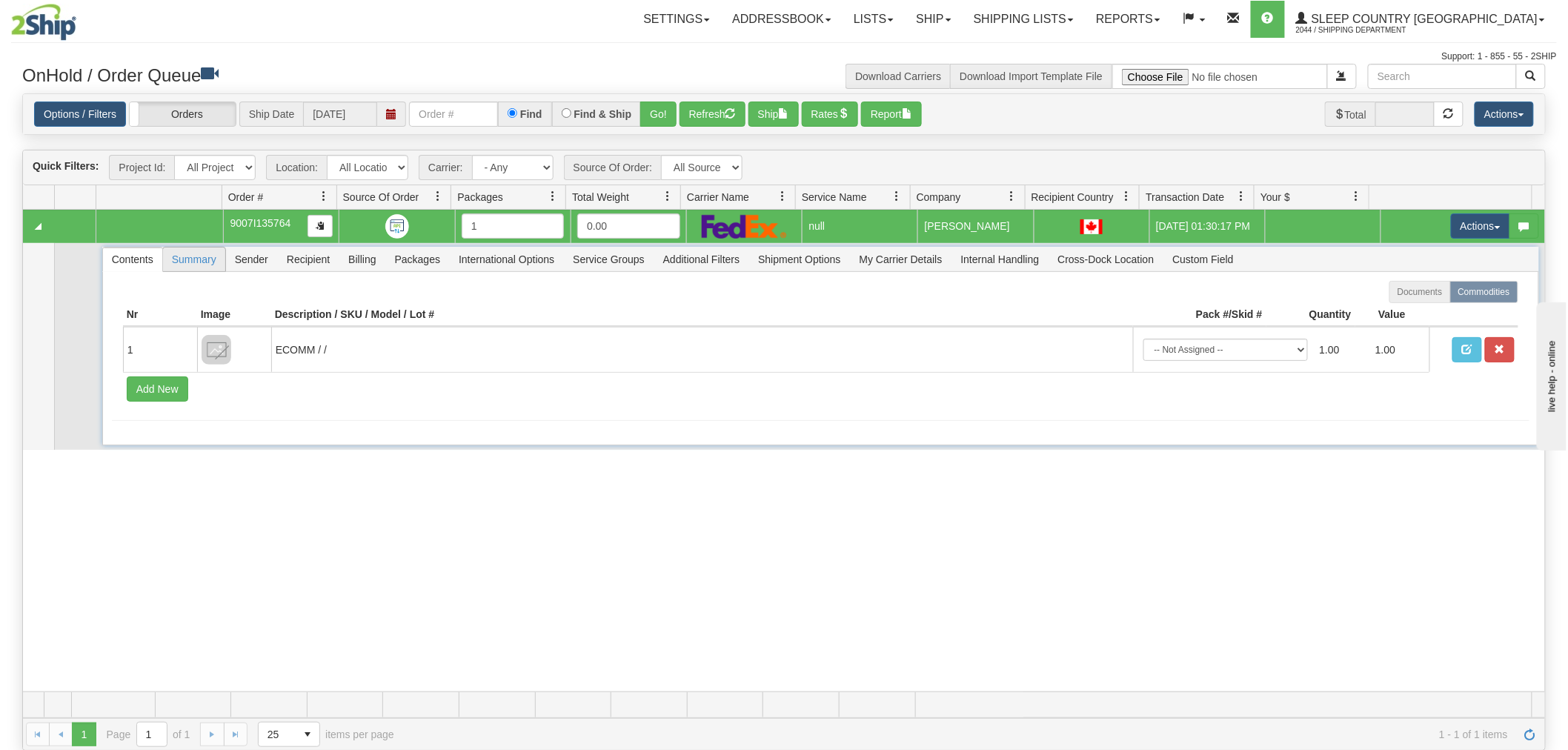
click at [195, 265] on span "Summary" at bounding box center [194, 259] width 62 height 24
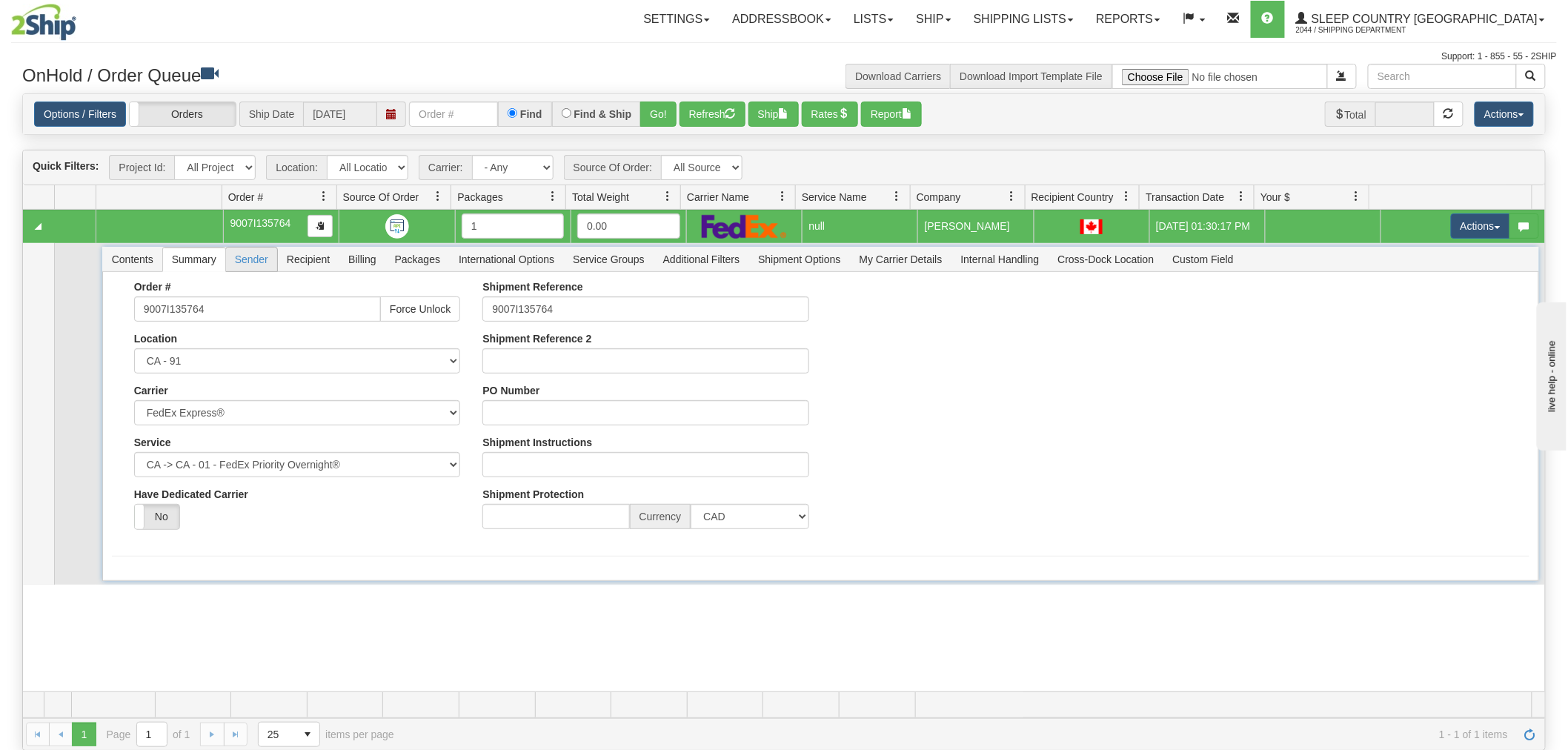
click at [250, 259] on span "Sender" at bounding box center [252, 259] width 51 height 24
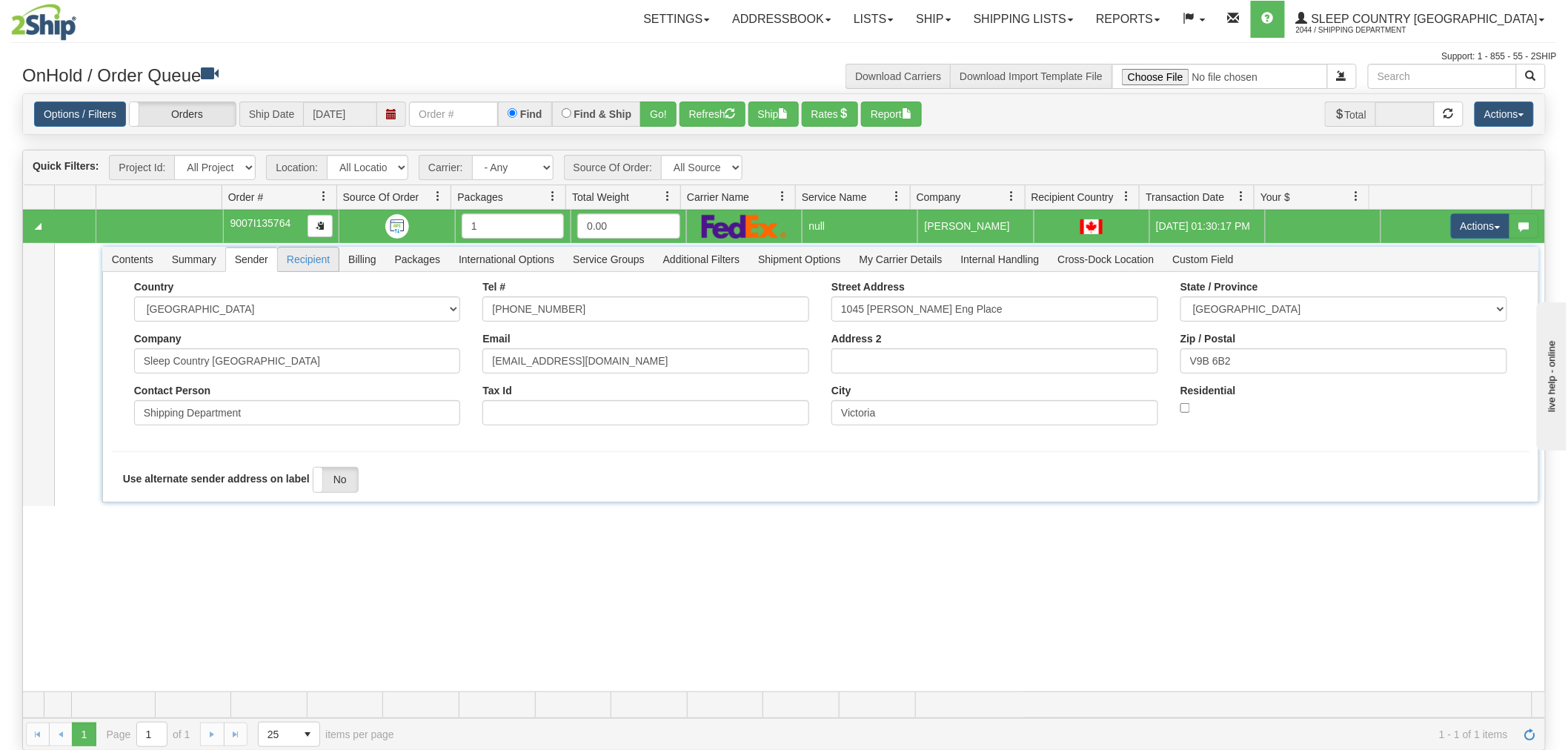
click at [300, 267] on span "Recipient" at bounding box center [308, 259] width 61 height 24
